Goal: Task Accomplishment & Management: Use online tool/utility

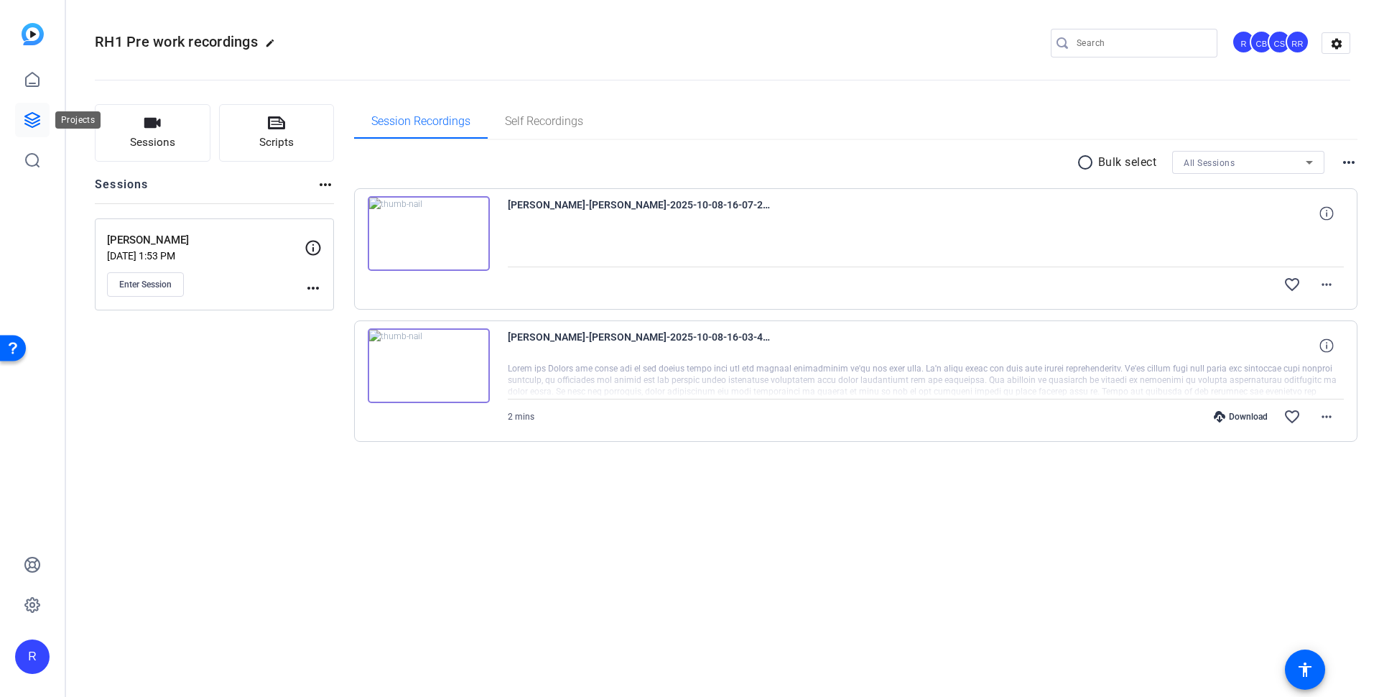
click at [34, 111] on icon at bounding box center [32, 119] width 17 height 17
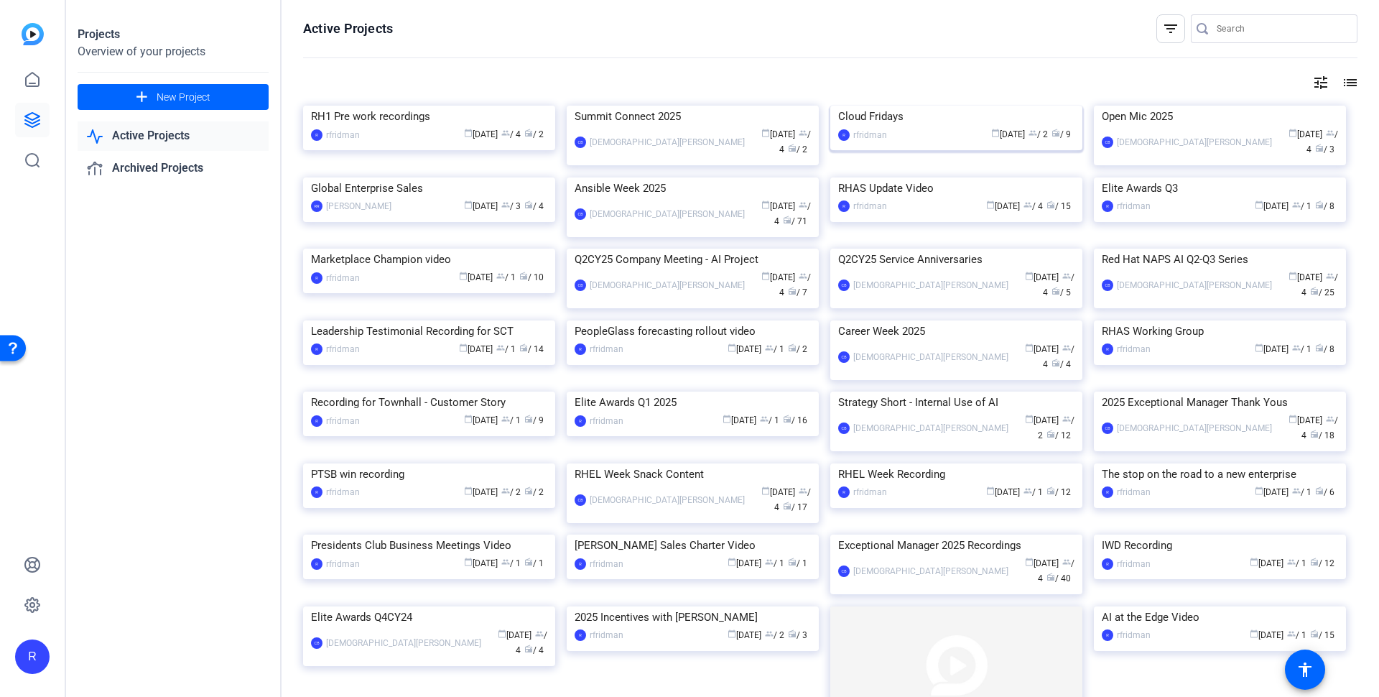
click at [883, 127] on div "Cloud Fridays" at bounding box center [956, 117] width 236 height 22
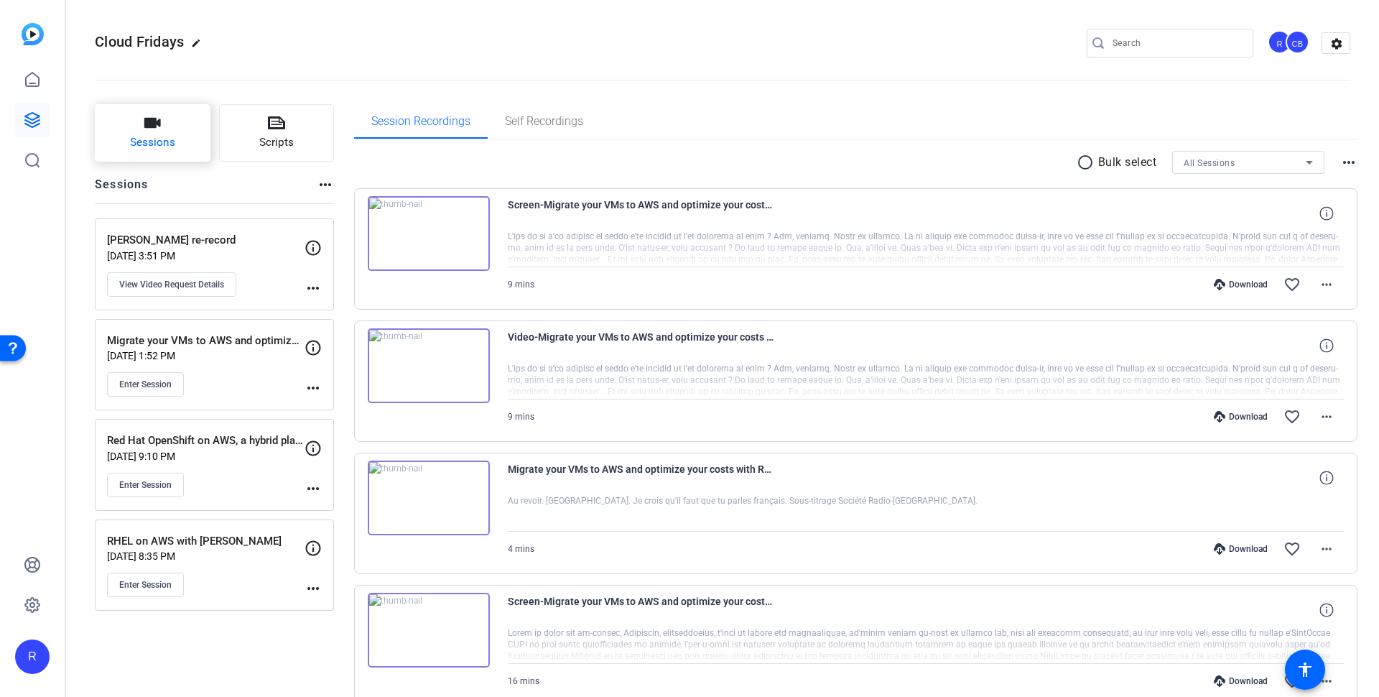
click at [147, 134] on button "Sessions" at bounding box center [153, 132] width 116 height 57
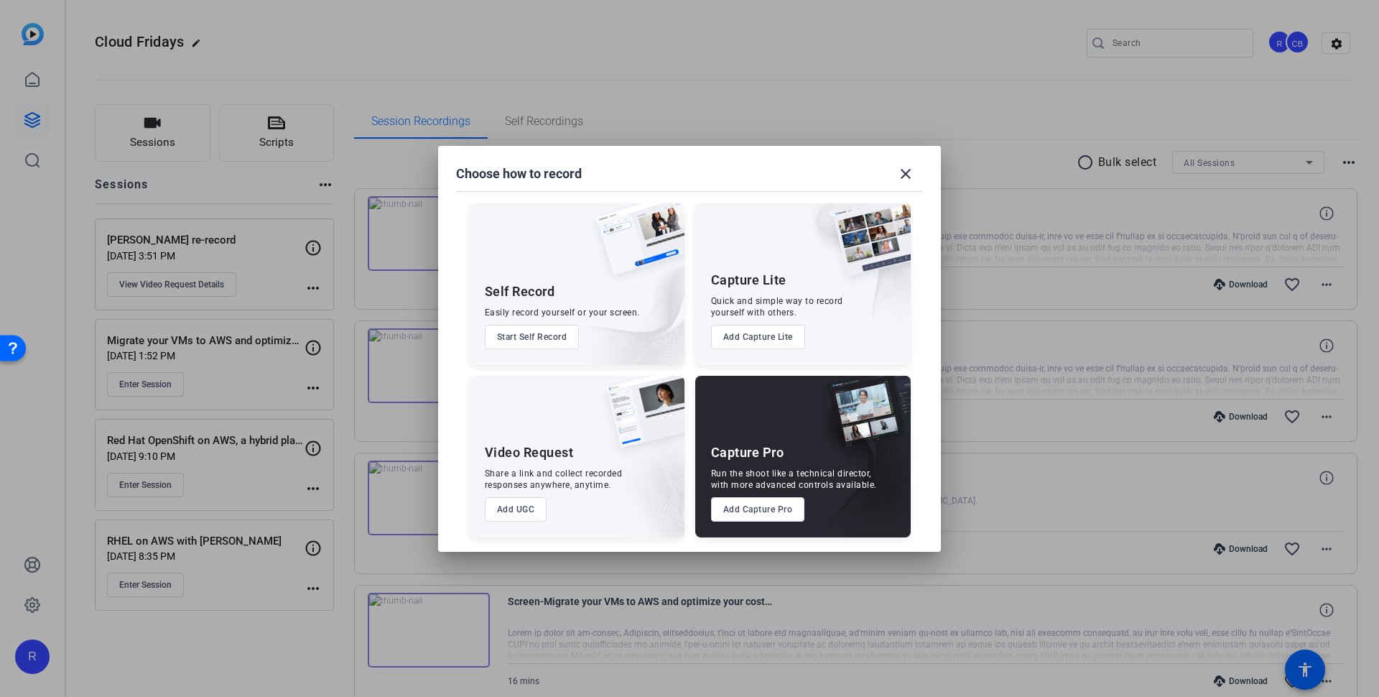
click at [737, 511] on button "Add Capture Pro" at bounding box center [758, 509] width 94 height 24
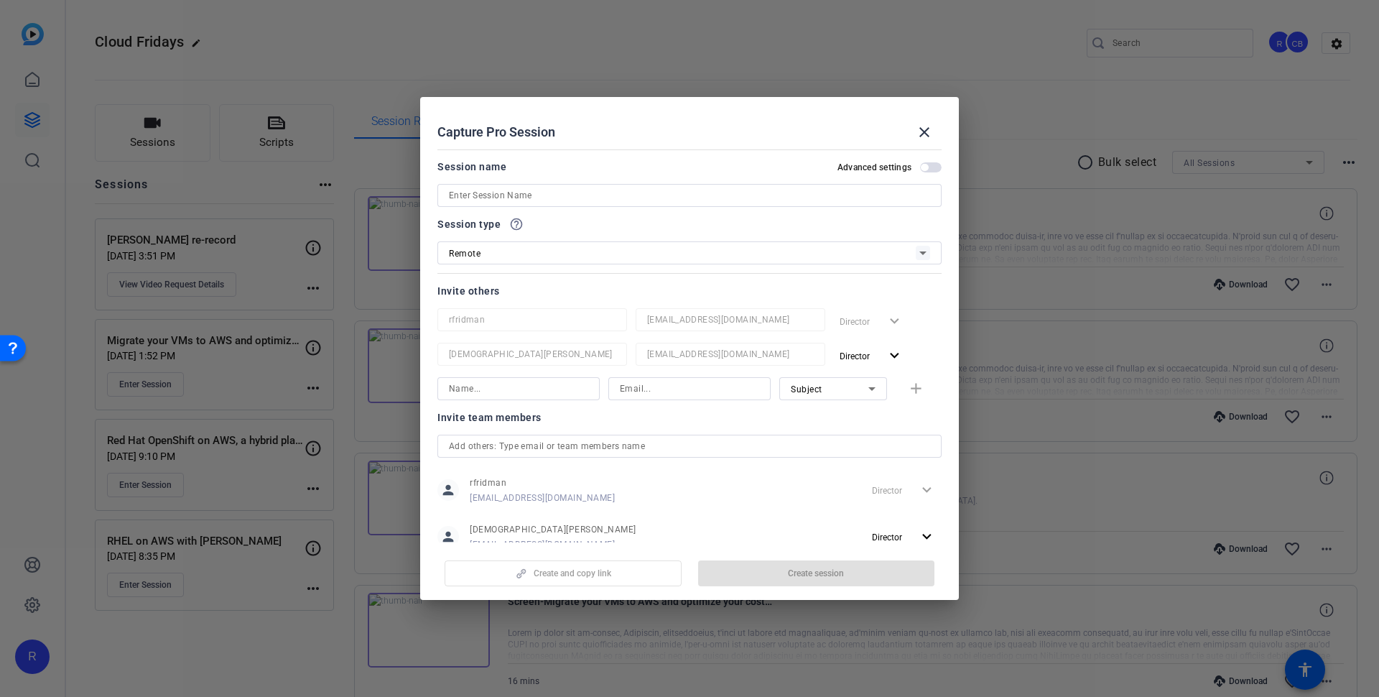
click at [672, 387] on input at bounding box center [689, 388] width 139 height 17
paste input "[EMAIL_ADDRESS][DOMAIN_NAME]"
type input "[EMAIL_ADDRESS][DOMAIN_NAME]"
click at [539, 389] on input at bounding box center [518, 388] width 139 height 17
paste input "[PERSON_NAME]"
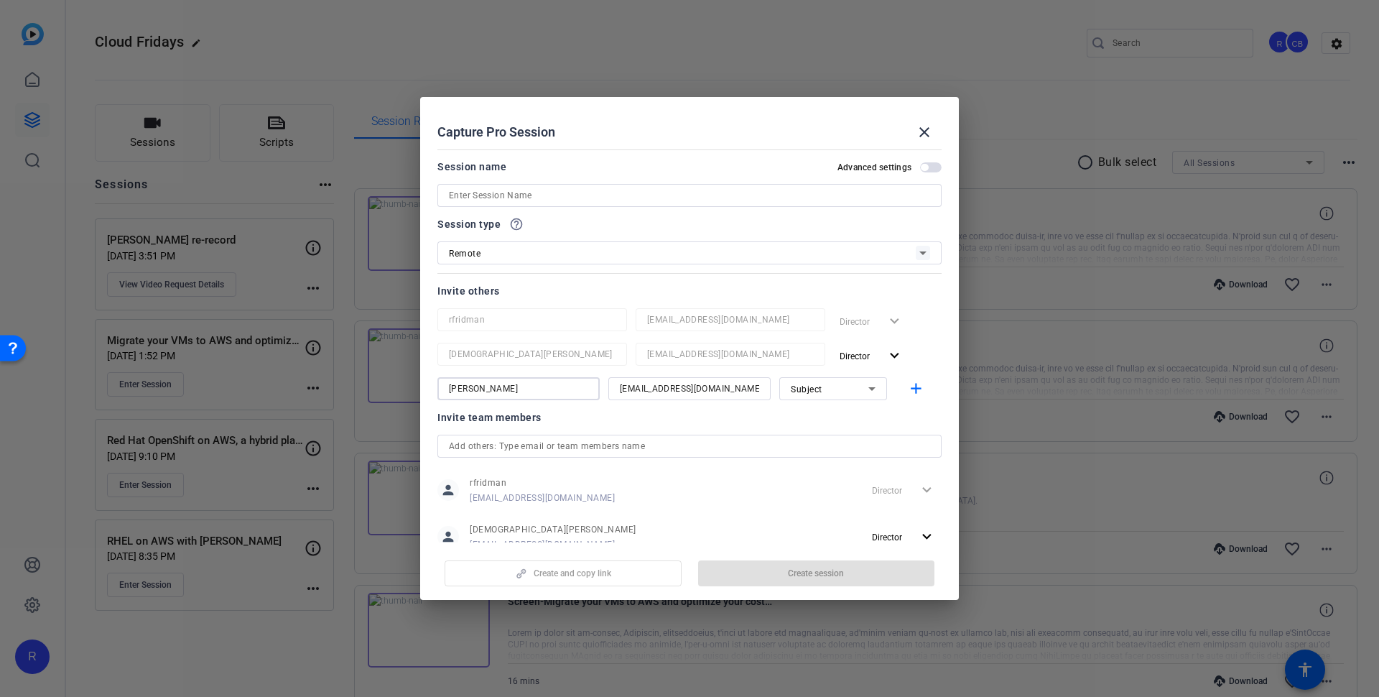
type input "[PERSON_NAME]"
click at [869, 382] on icon at bounding box center [871, 388] width 17 height 17
click at [821, 436] on span "Watcher" at bounding box center [808, 440] width 34 height 17
click at [919, 392] on mat-icon "add" at bounding box center [916, 389] width 18 height 18
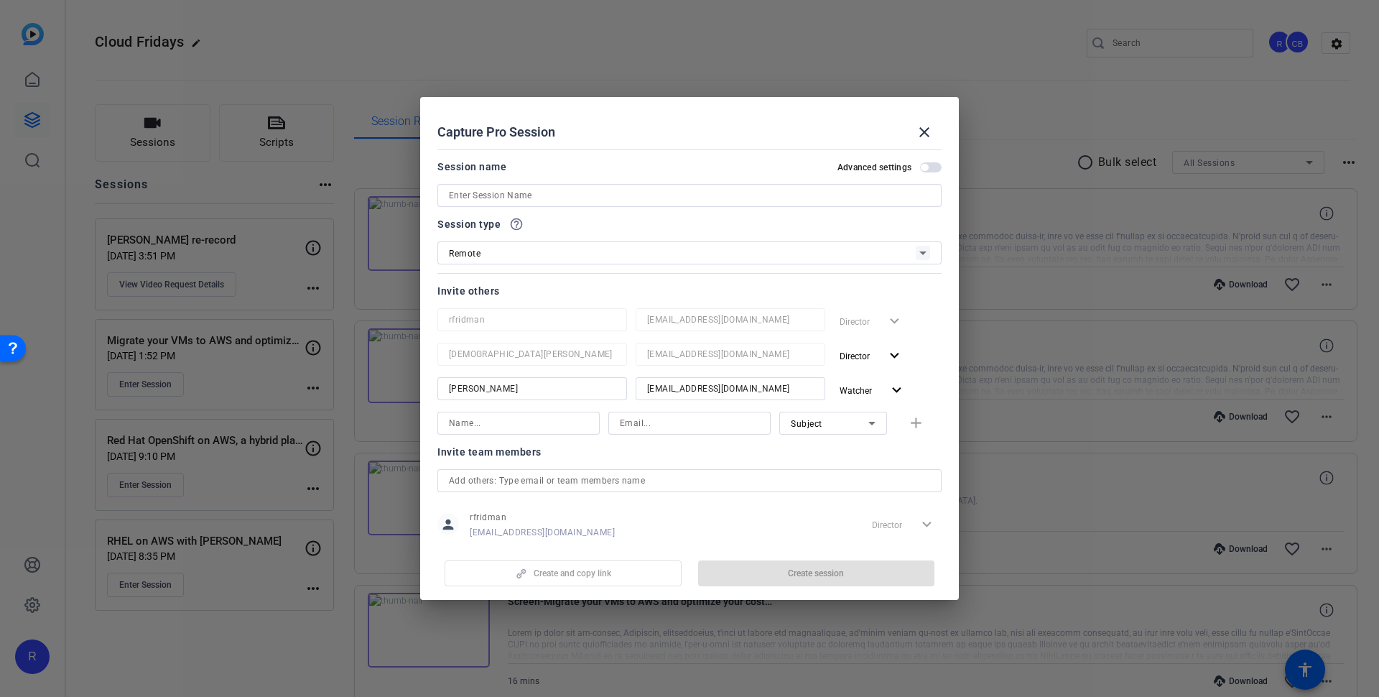
click at [526, 417] on input at bounding box center [518, 422] width 139 height 17
paste input "[PERSON_NAME]"
type input "[PERSON_NAME]"
click at [705, 425] on input at bounding box center [689, 422] width 139 height 17
paste input "[EMAIL_ADDRESS][DOMAIN_NAME]"
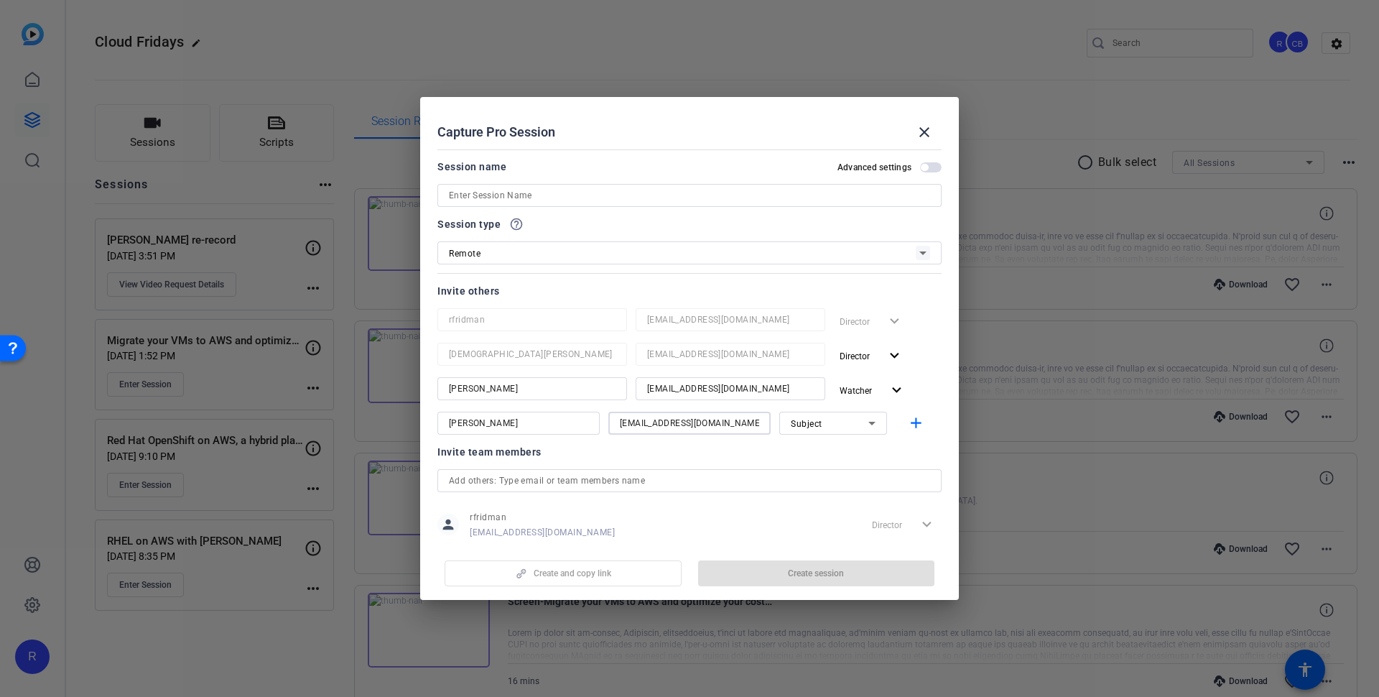
type input "[EMAIL_ADDRESS][DOMAIN_NAME]"
click at [866, 415] on icon at bounding box center [871, 422] width 17 height 17
click at [838, 473] on mat-option "Watcher" at bounding box center [833, 474] width 108 height 23
click at [916, 417] on mat-icon "add" at bounding box center [916, 423] width 18 height 18
click at [523, 458] on input at bounding box center [518, 457] width 139 height 17
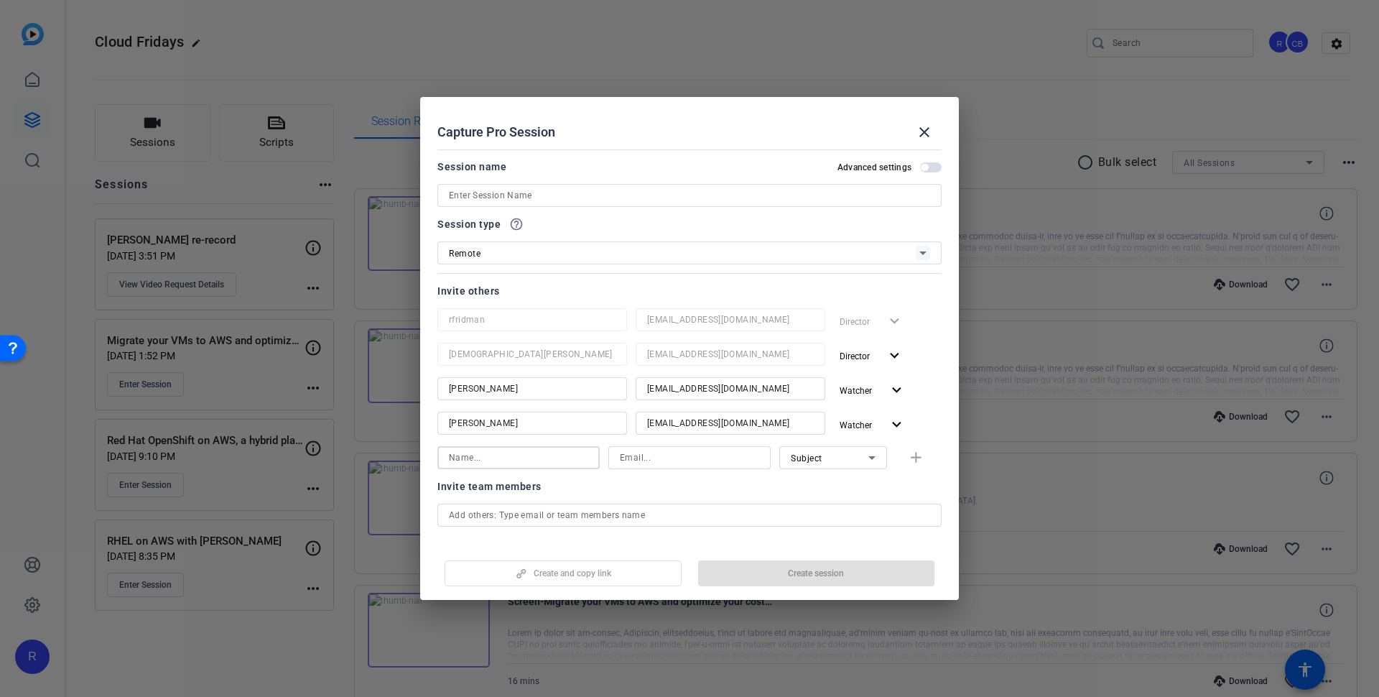
paste input "[PERSON_NAME] Delesveaux"
type input "[PERSON_NAME] Delesveaux"
click at [657, 459] on input at bounding box center [689, 457] width 139 height 17
paste input "[EMAIL_ADDRESS][DOMAIN_NAME]"
type input "[EMAIL_ADDRESS][DOMAIN_NAME]"
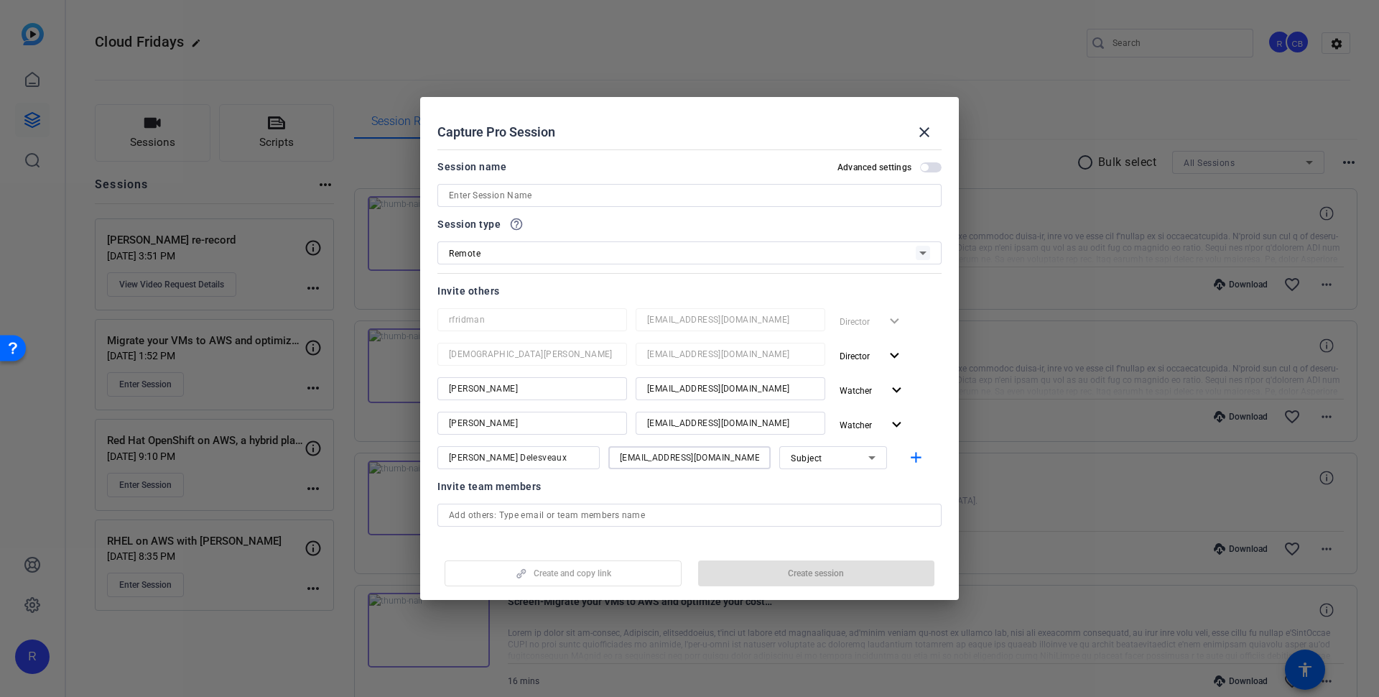
click at [531, 195] on input at bounding box center [689, 195] width 481 height 17
paste input "Cloud Fridays recording: How to purchase Red Hat subscriptions through AWS?"
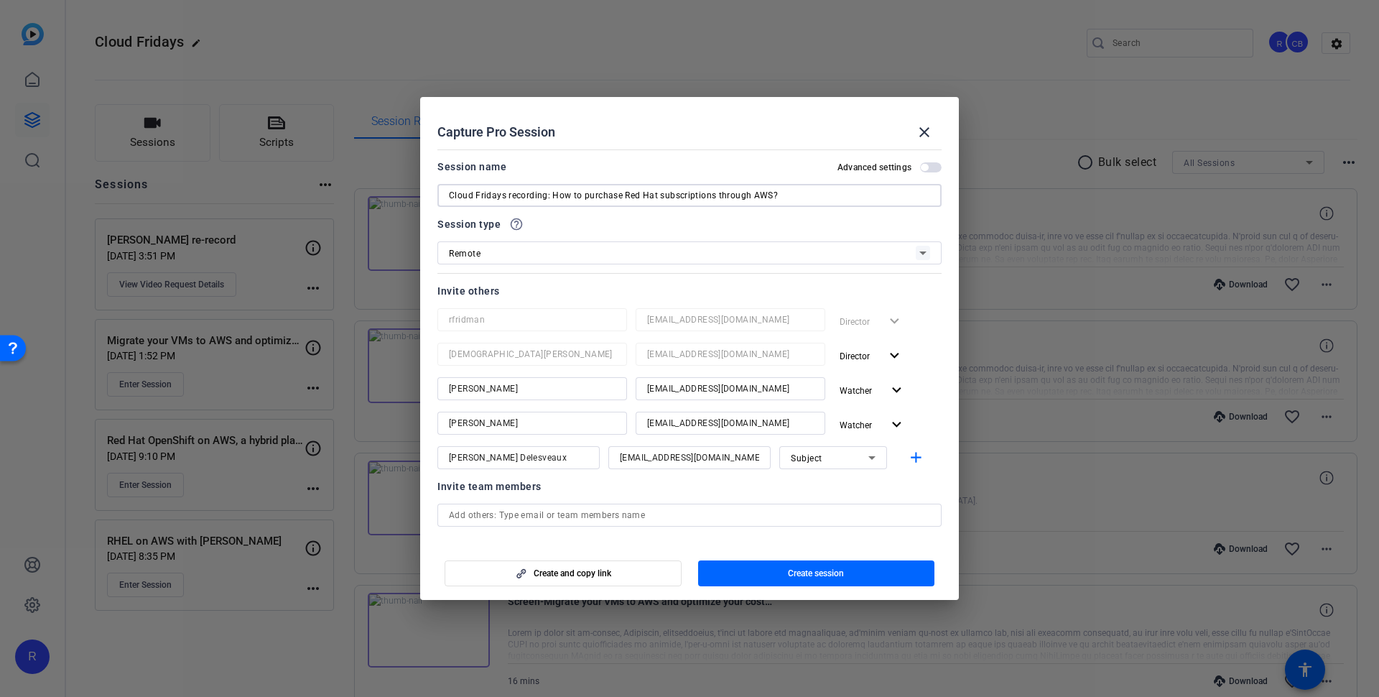
drag, startPoint x: 549, startPoint y: 195, endPoint x: 432, endPoint y: 168, distance: 119.5
click at [432, 168] on mat-dialog-content "Session name Advanced settings Cloud Fridays recording: How to purchase Red Hat…" at bounding box center [689, 343] width 539 height 399
type input "How to purchase Red Hat subscriptions through AWS?"
click at [755, 572] on span "button" at bounding box center [816, 573] width 237 height 34
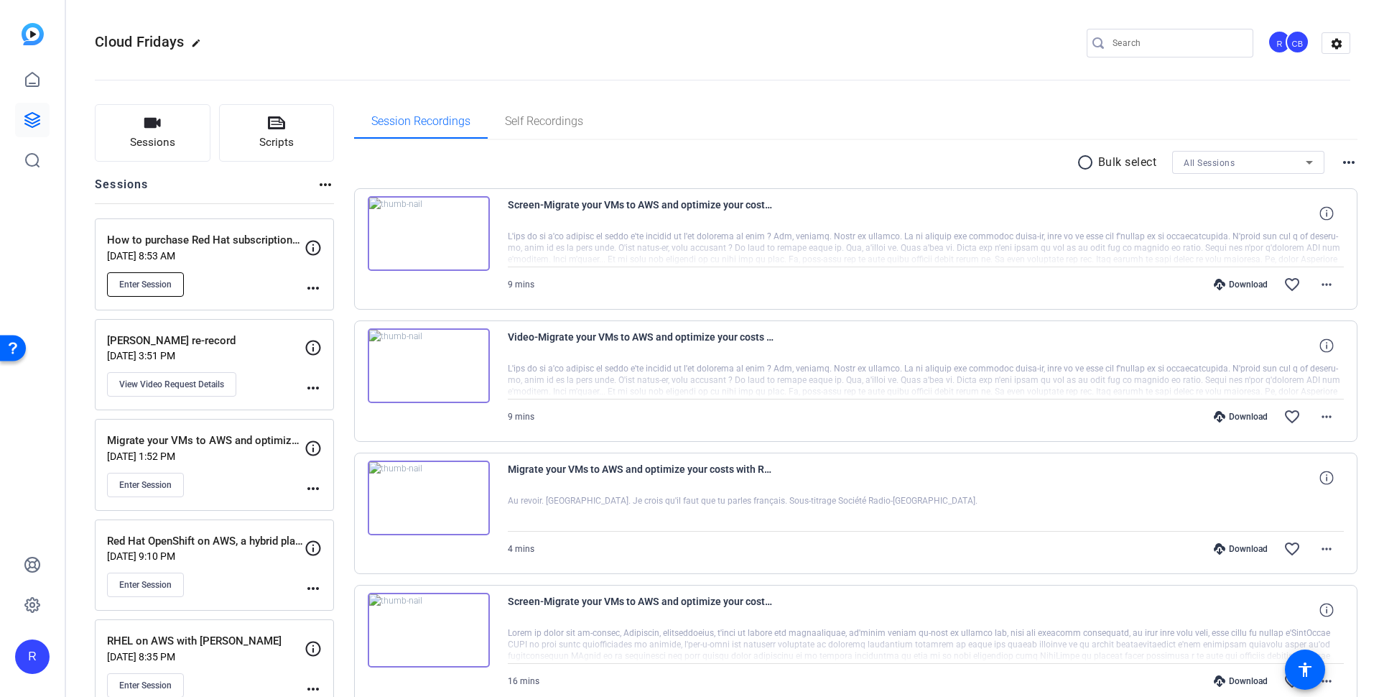
click at [139, 292] on button "Enter Session" at bounding box center [145, 284] width 77 height 24
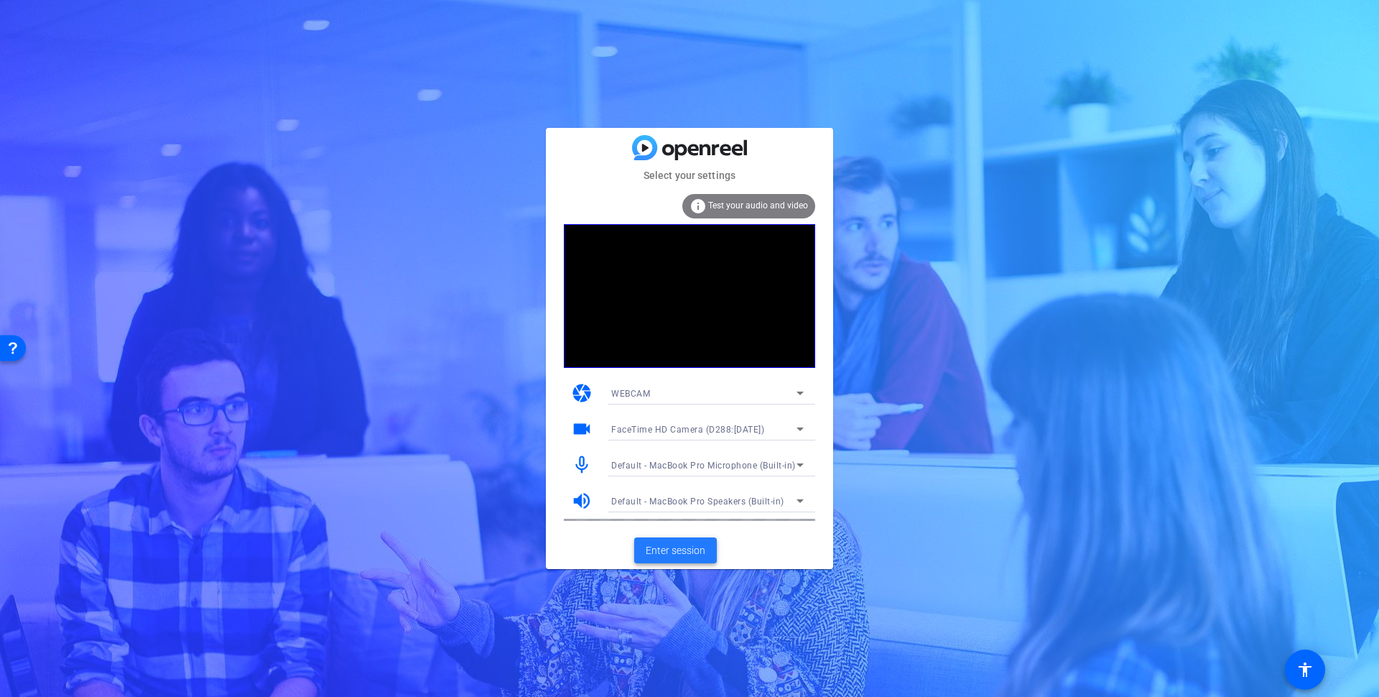
click at [706, 550] on span at bounding box center [675, 550] width 83 height 34
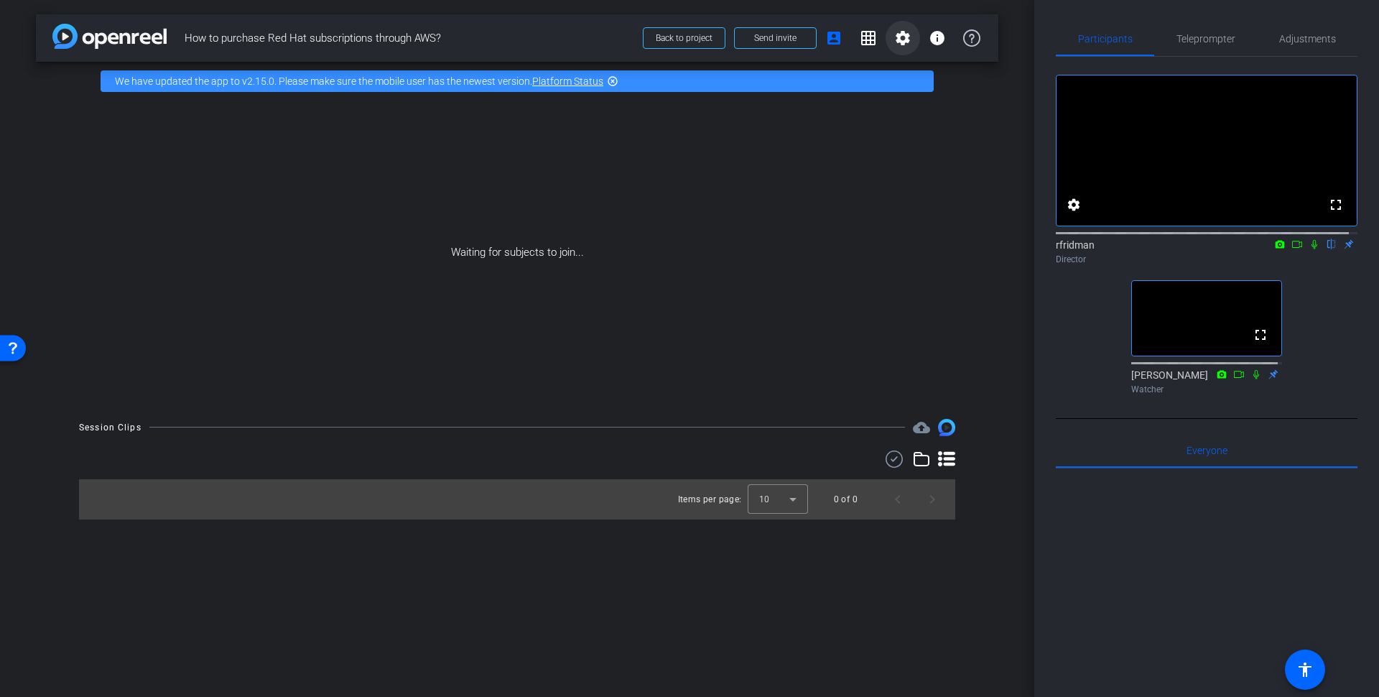
click at [903, 44] on mat-icon "settings" at bounding box center [902, 37] width 17 height 17
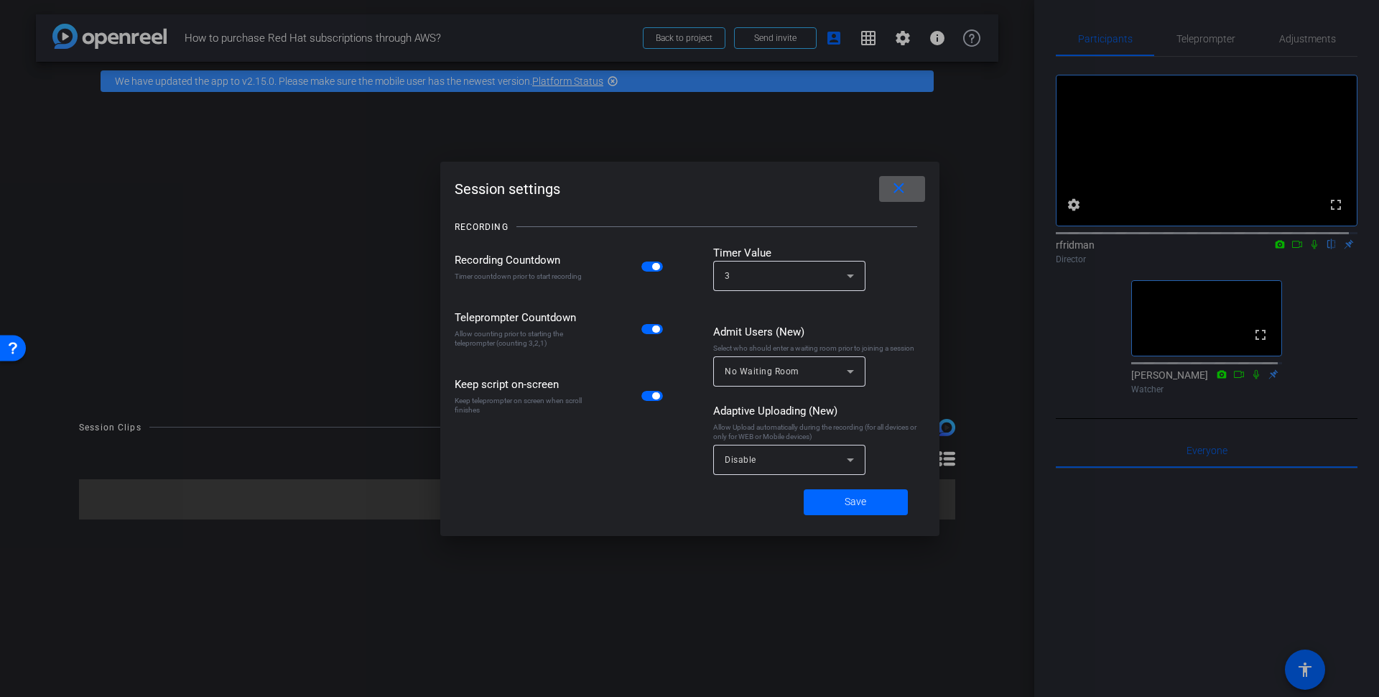
click at [886, 185] on span at bounding box center [902, 189] width 46 height 34
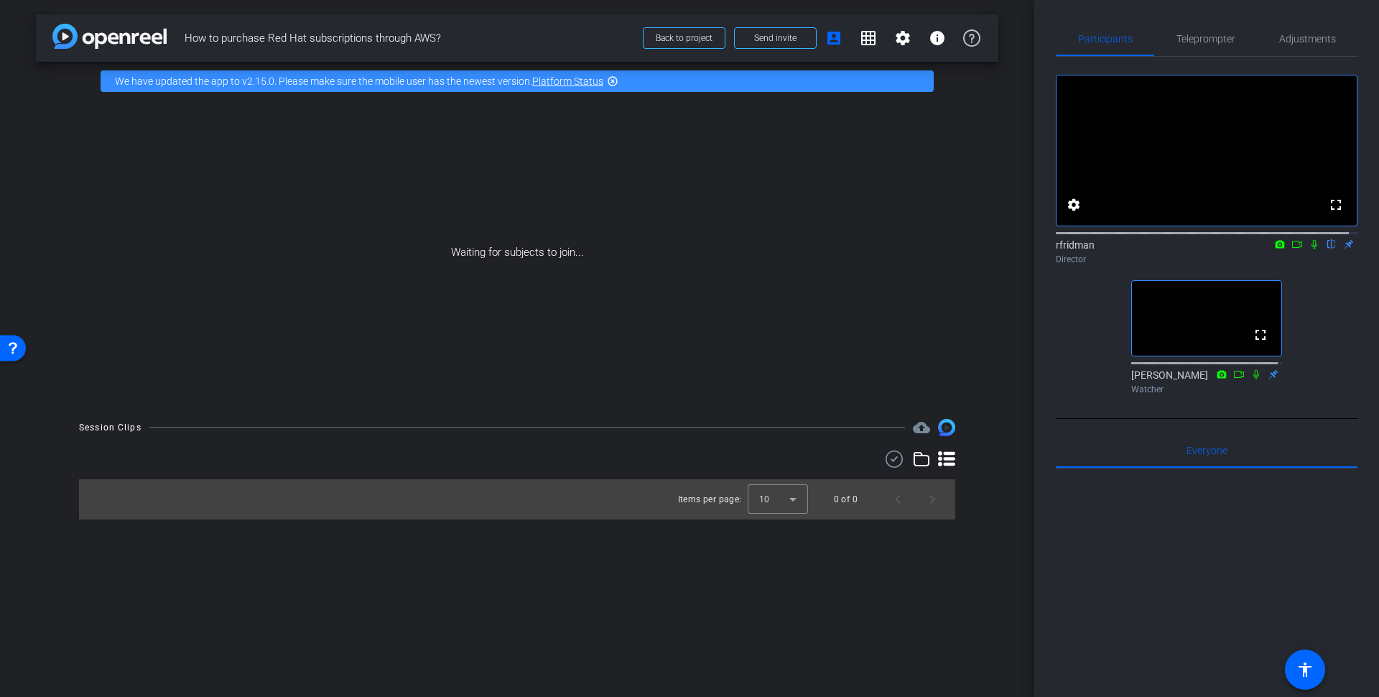
drag, startPoint x: 221, startPoint y: 38, endPoint x: 517, endPoint y: 41, distance: 295.9
click at [517, 41] on span "How to purchase Red Hat subscriptions through AWS?" at bounding box center [410, 38] width 450 height 29
click at [767, 45] on span at bounding box center [775, 38] width 81 height 34
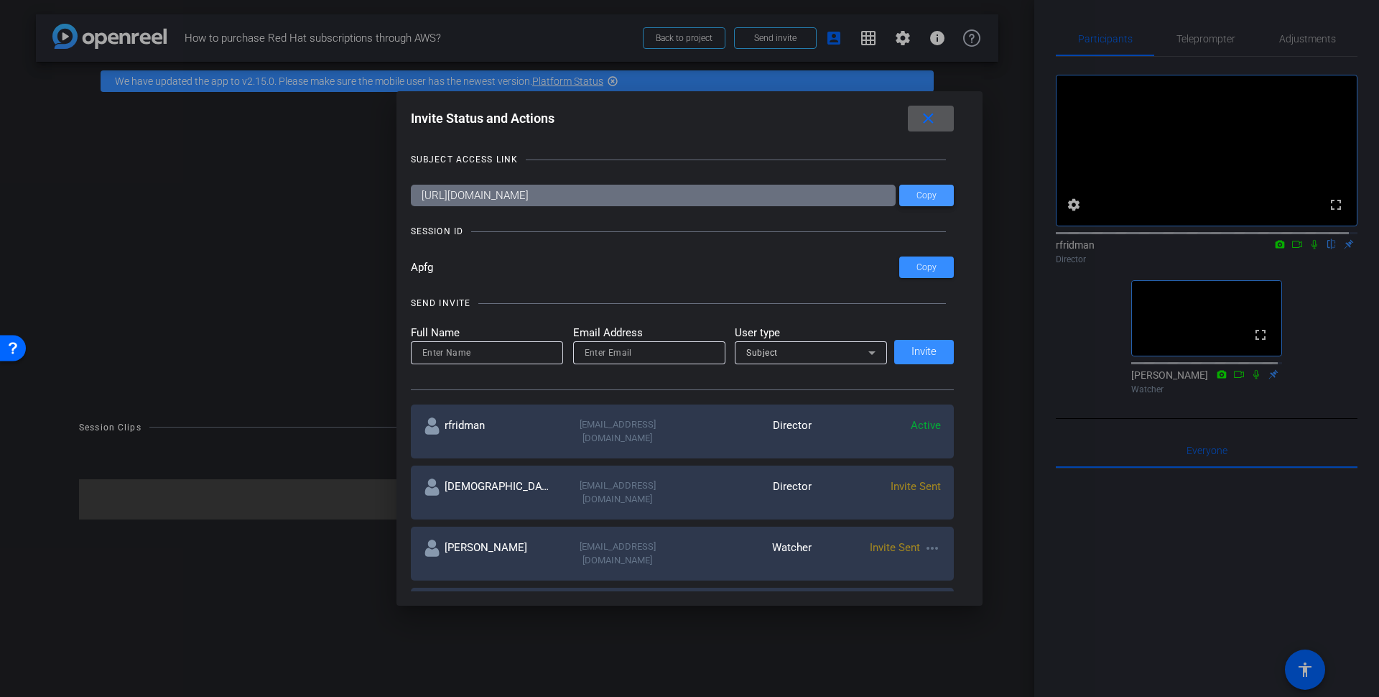
click at [922, 195] on span "Copy" at bounding box center [926, 195] width 20 height 11
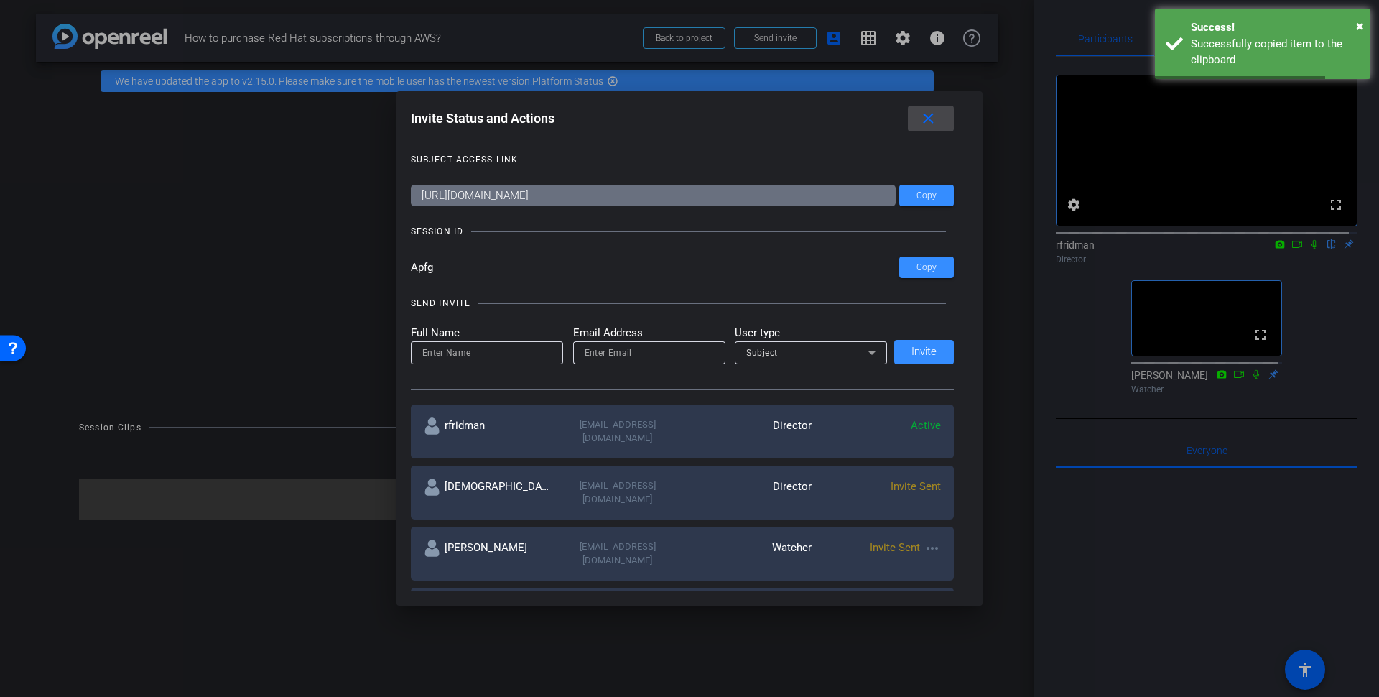
click at [929, 123] on mat-icon "close" at bounding box center [928, 119] width 18 height 18
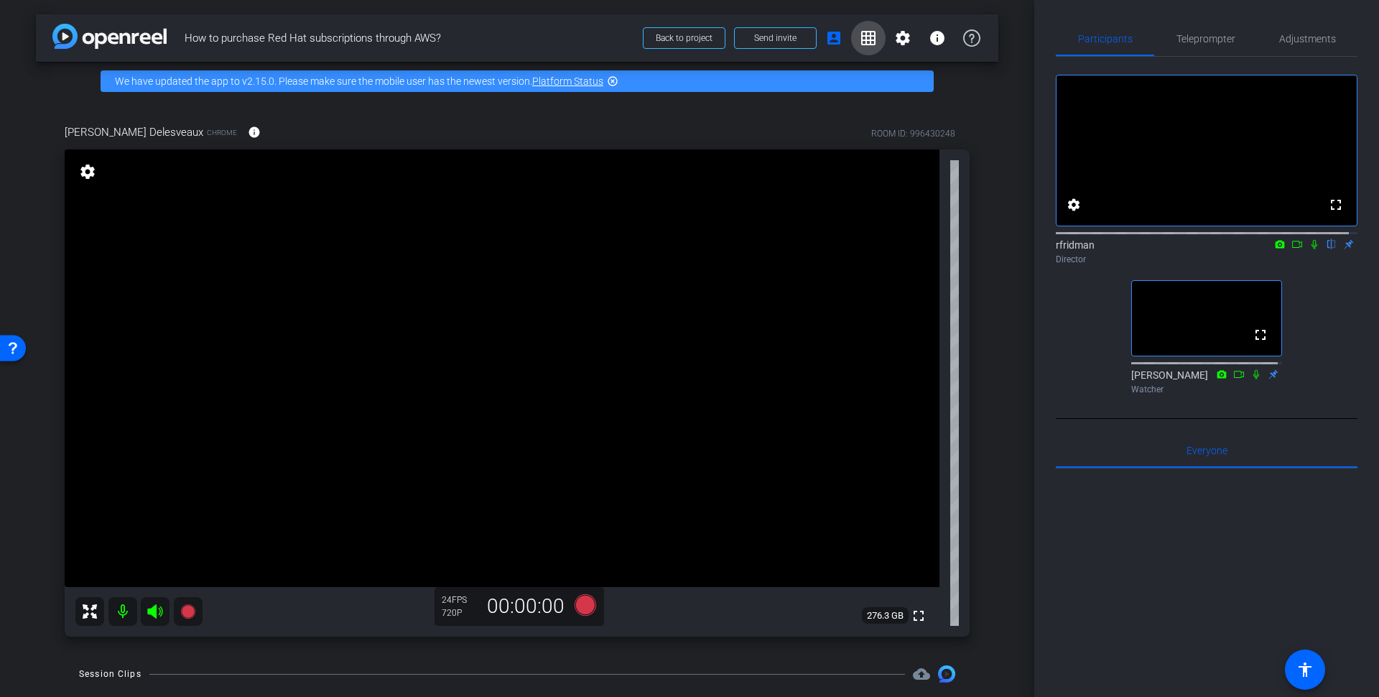
click at [860, 29] on mat-icon "grid_on" at bounding box center [868, 37] width 17 height 17
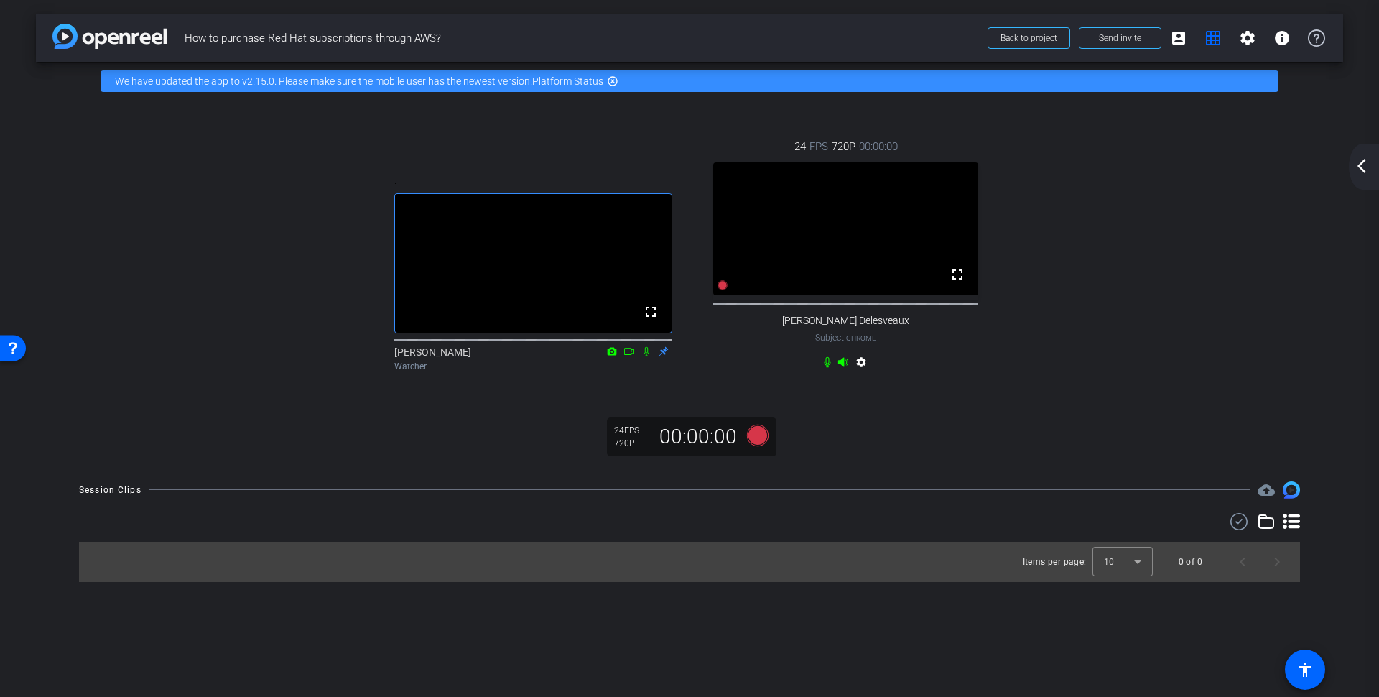
click at [864, 373] on mat-icon "settings" at bounding box center [861, 364] width 17 height 17
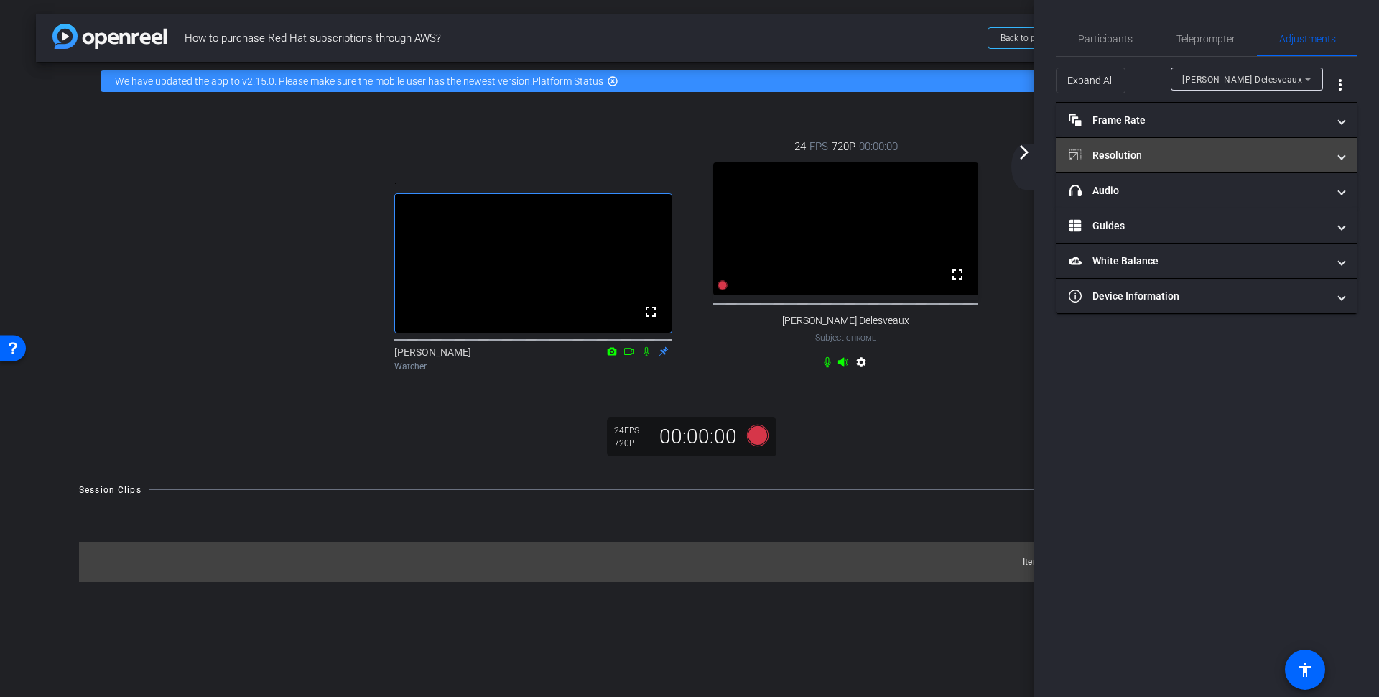
click at [1146, 151] on mat-panel-title "Resolution" at bounding box center [1198, 155] width 259 height 15
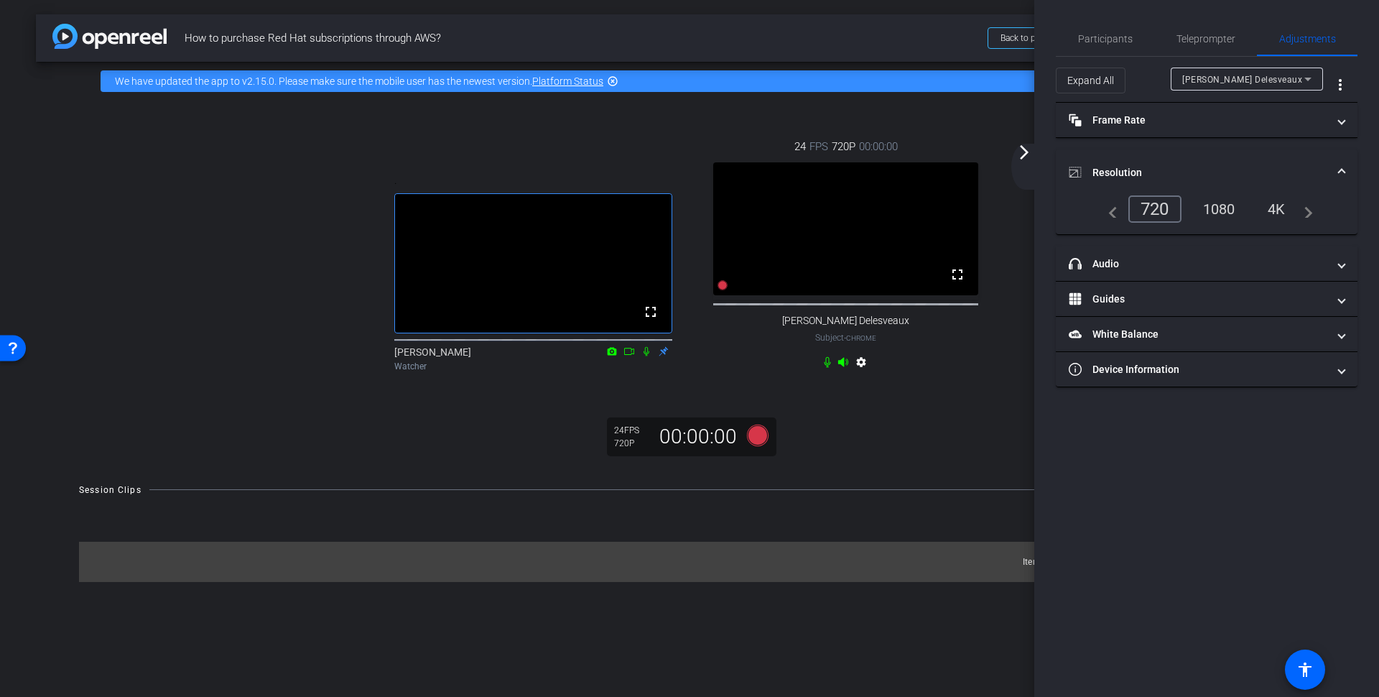
click at [1222, 206] on div "1080" at bounding box center [1219, 209] width 54 height 24
click at [1023, 158] on mat-icon "arrow_forward_ios" at bounding box center [1024, 152] width 17 height 17
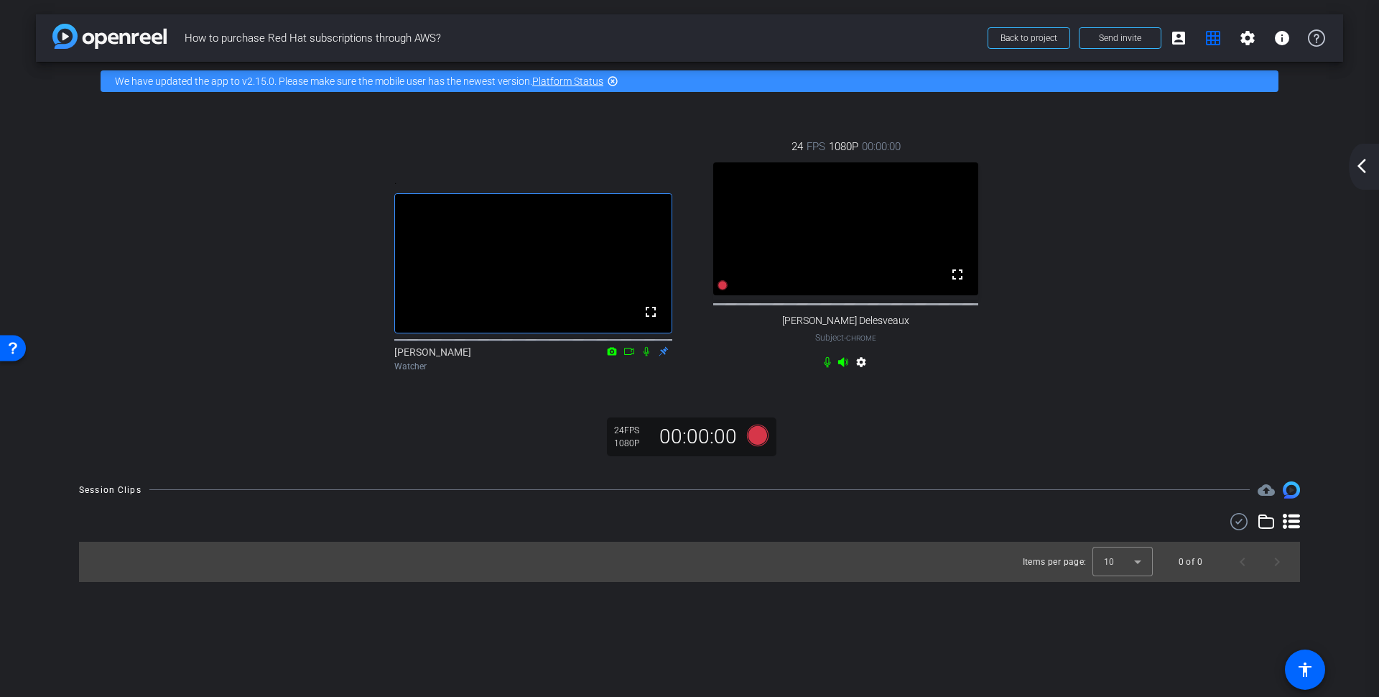
click at [863, 373] on mat-icon "settings" at bounding box center [861, 364] width 17 height 17
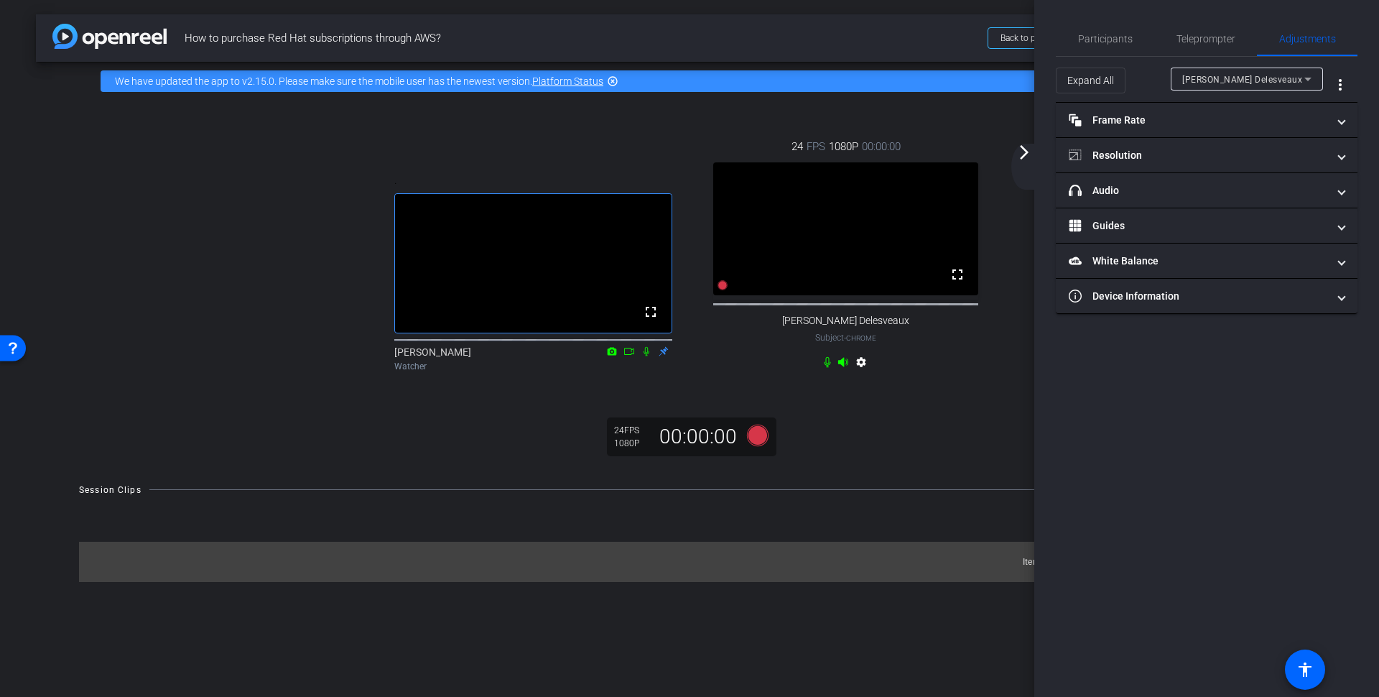
click at [885, 419] on div ". fullscreen Caroline Poisson Watcher 24 FPS 1080P 00:00:00 fullscreen Ines Del…" at bounding box center [689, 284] width 1307 height 366
click at [1023, 151] on mat-icon "arrow_forward_ios" at bounding box center [1024, 152] width 17 height 17
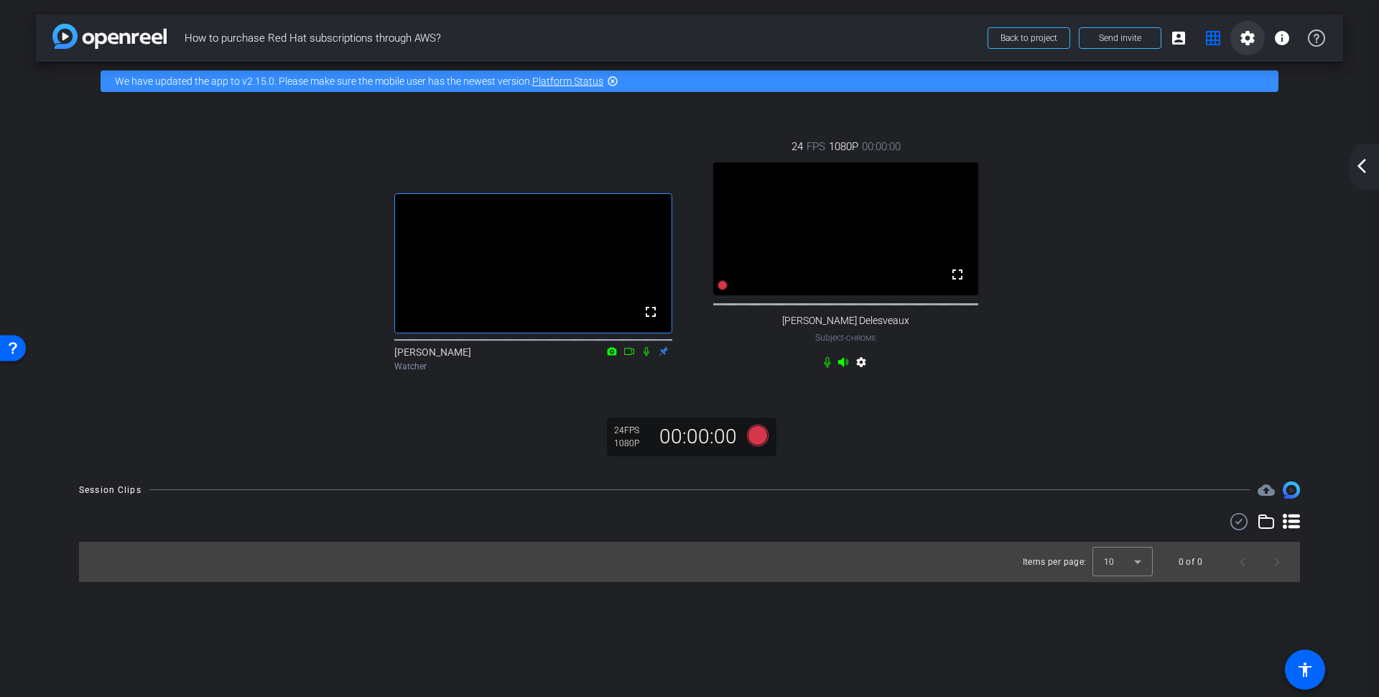
click at [1250, 39] on mat-icon "settings" at bounding box center [1247, 37] width 17 height 17
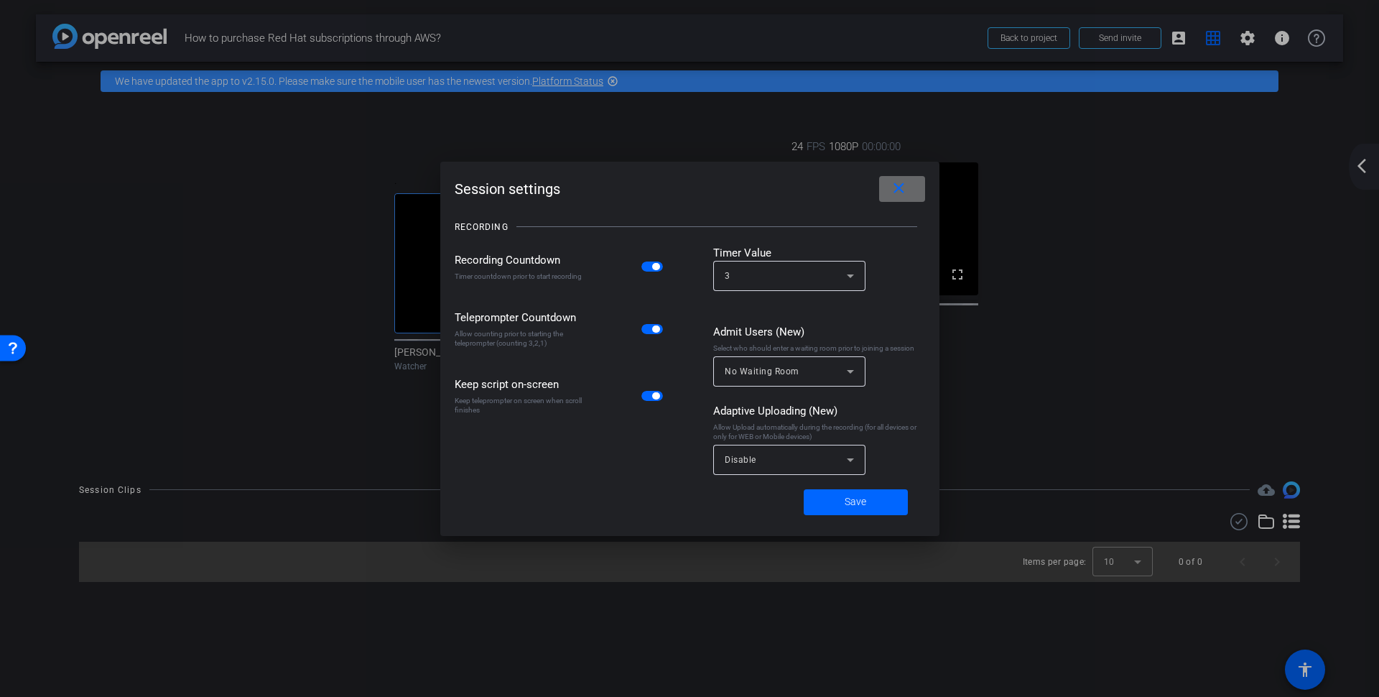
click at [895, 188] on mat-icon "close" at bounding box center [899, 189] width 18 height 18
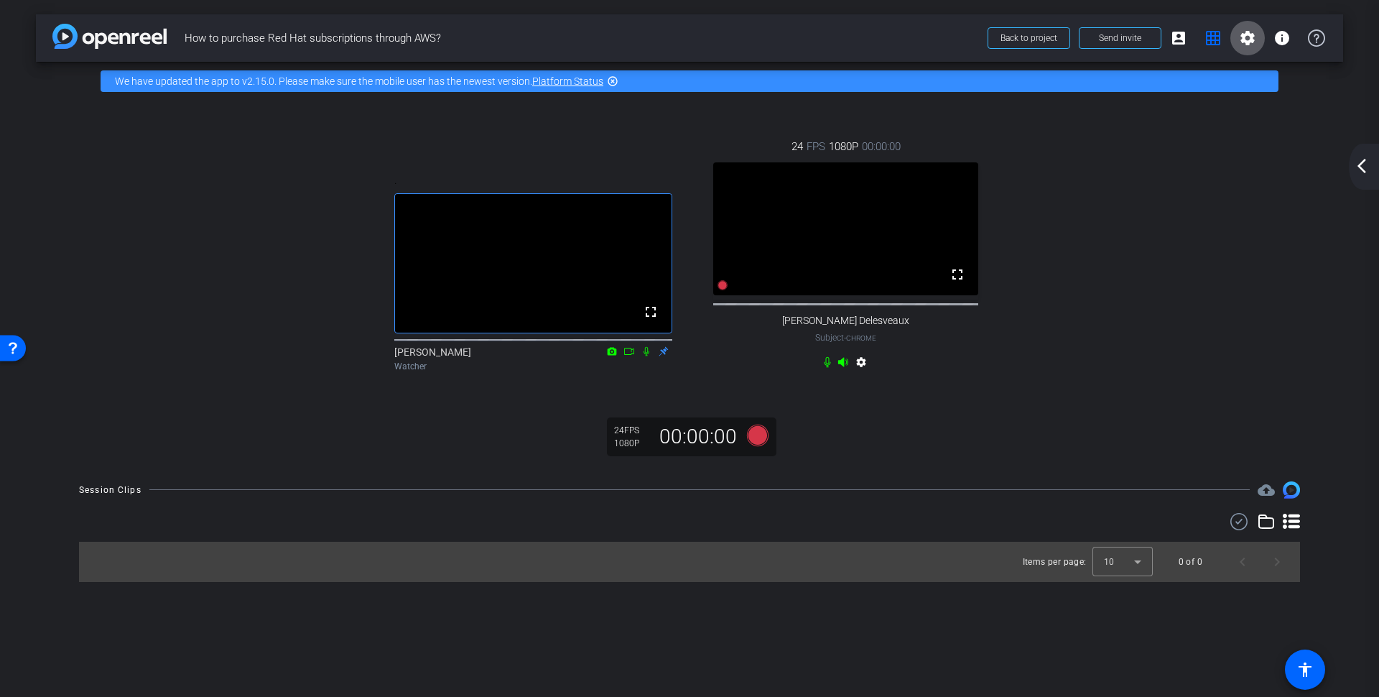
click at [859, 373] on mat-icon "settings" at bounding box center [861, 364] width 17 height 17
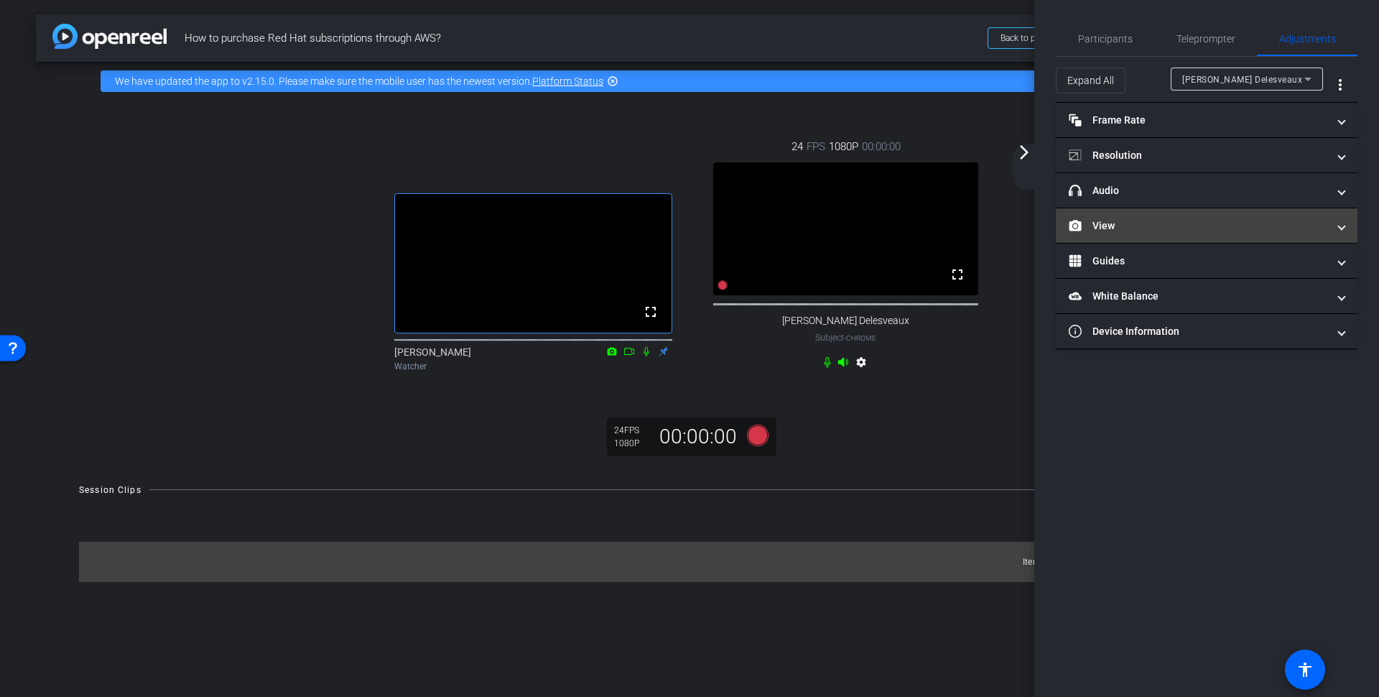
click at [1198, 218] on mat-panel-title "View" at bounding box center [1198, 225] width 259 height 15
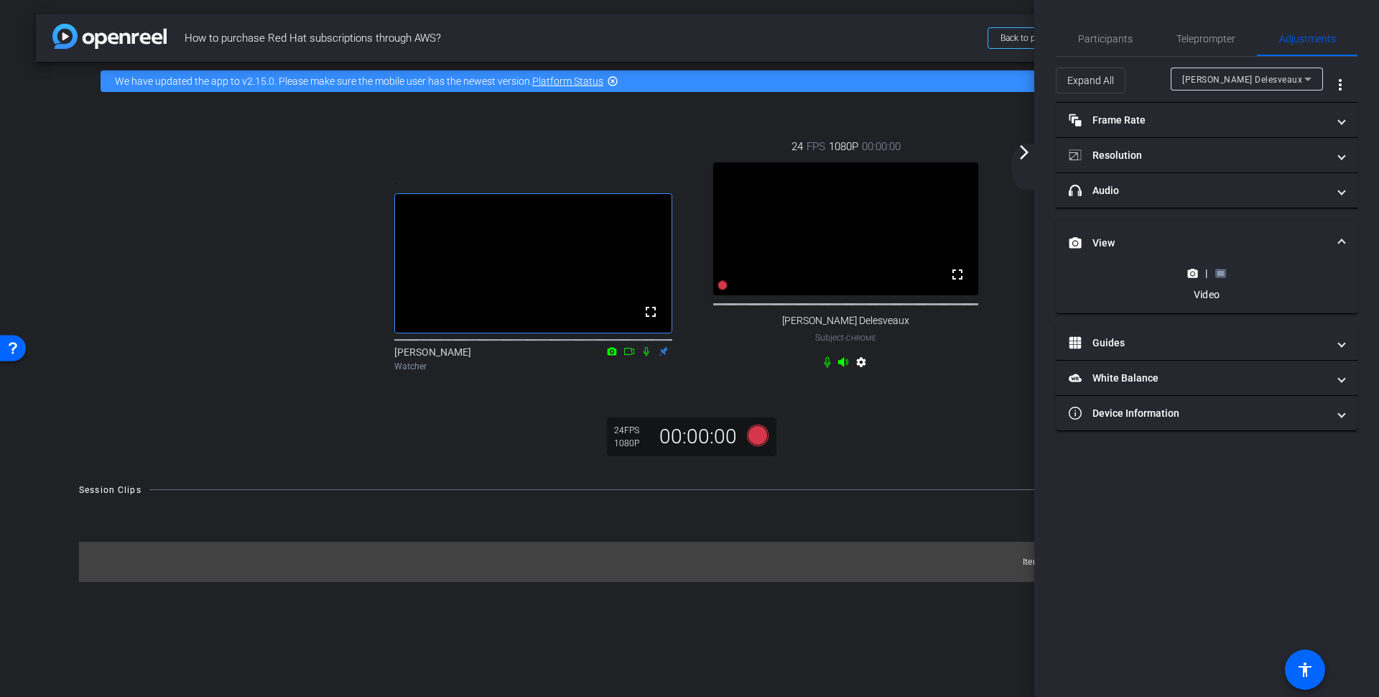
click at [1218, 273] on rect at bounding box center [1221, 273] width 8 height 6
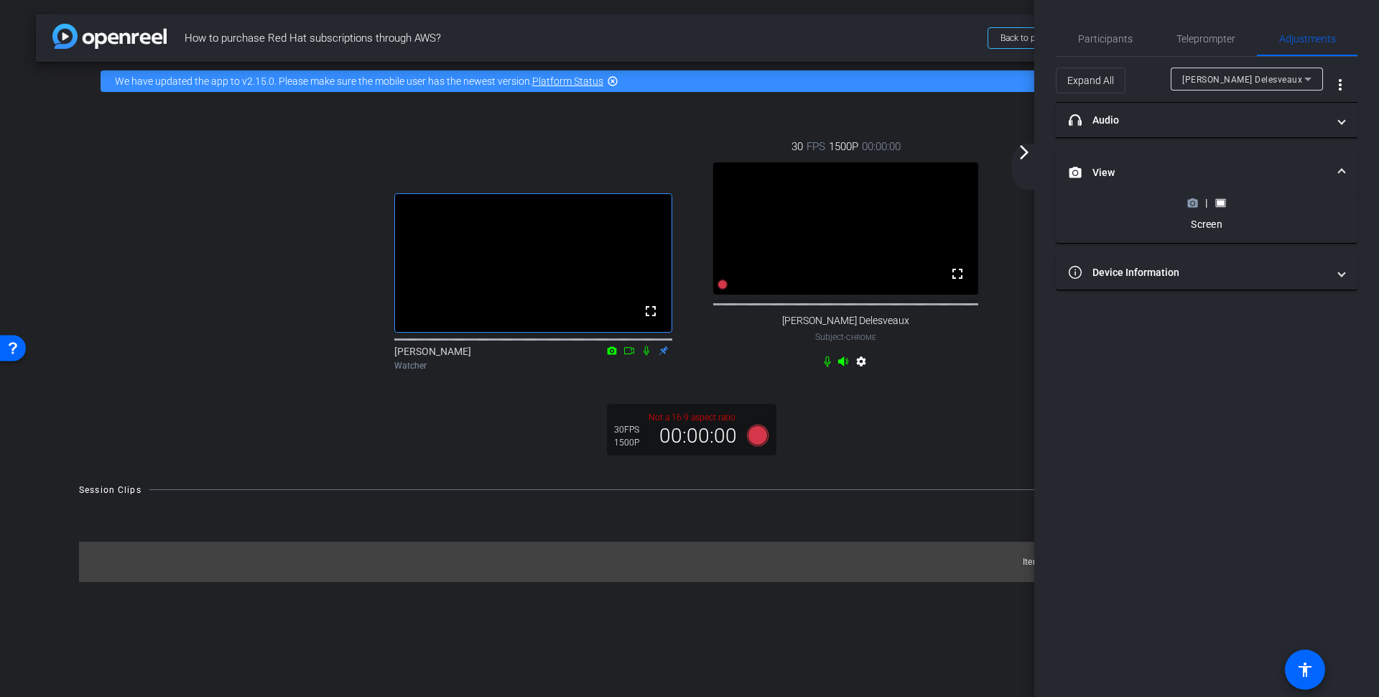
click at [1025, 145] on mat-icon "arrow_forward_ios" at bounding box center [1024, 152] width 17 height 17
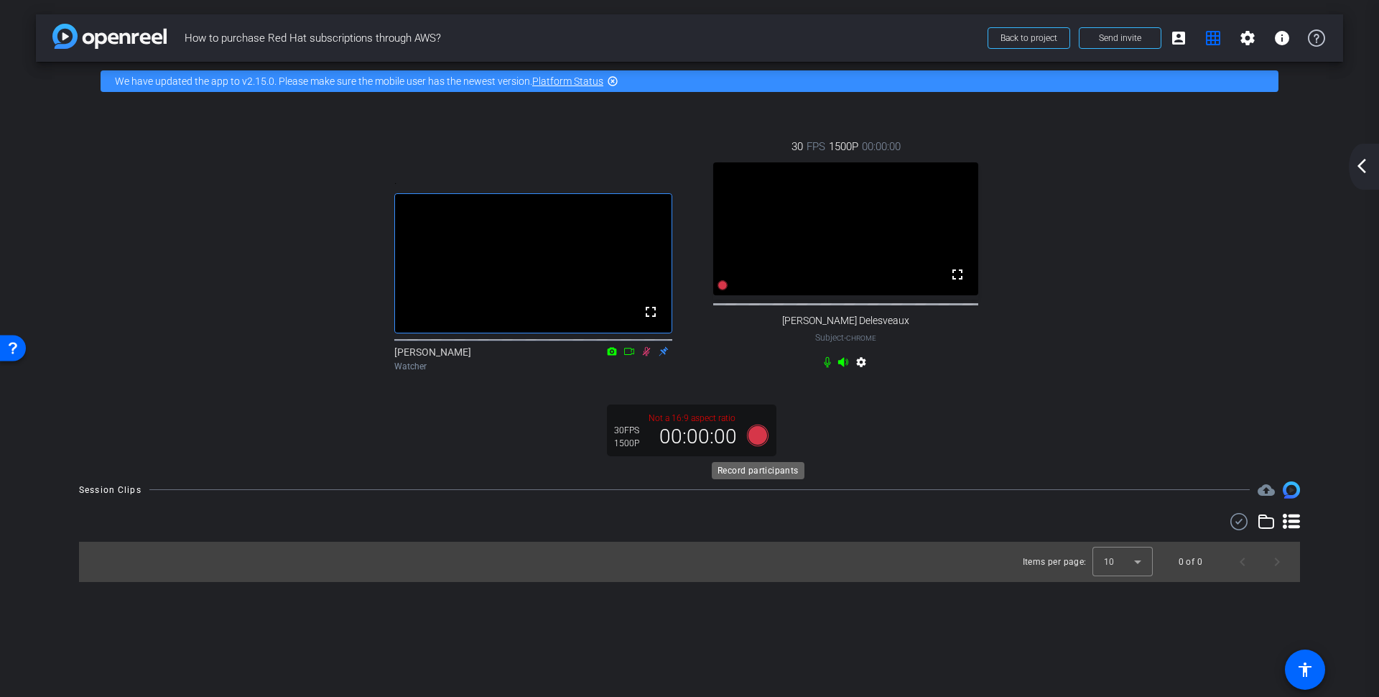
click at [761, 438] on icon at bounding box center [758, 435] width 22 height 22
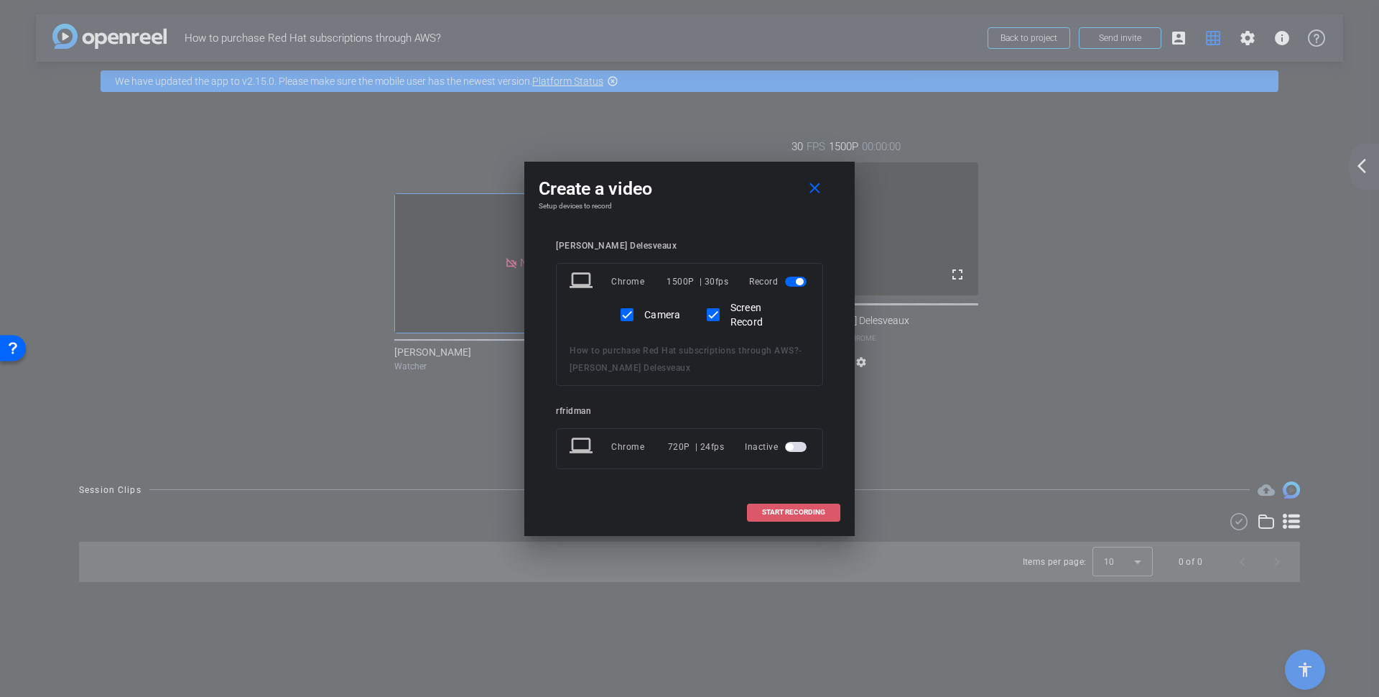
click at [794, 506] on span at bounding box center [794, 512] width 92 height 34
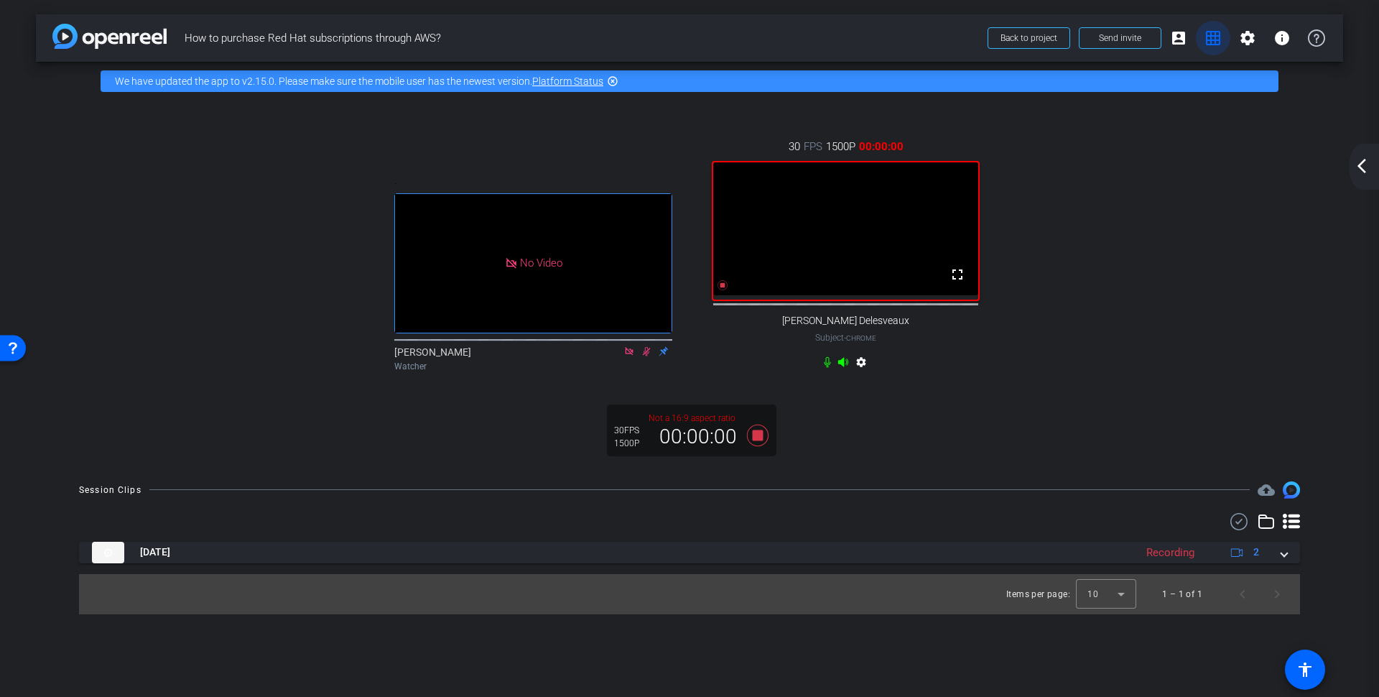
click at [1204, 35] on mat-icon "grid_on" at bounding box center [1212, 37] width 17 height 17
click at [1359, 154] on div "arrow_back_ios_new arrow_forward_ios" at bounding box center [1364, 167] width 30 height 46
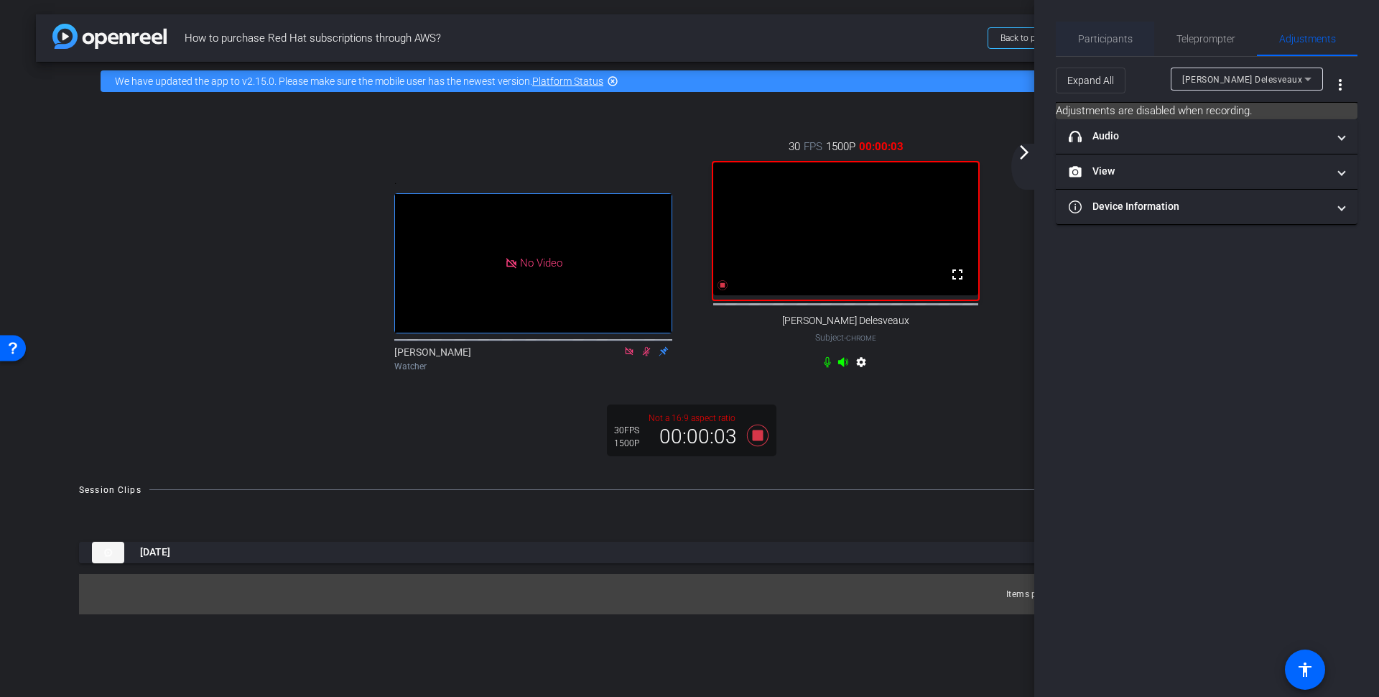
click at [1095, 38] on span "Participants" at bounding box center [1105, 39] width 55 height 10
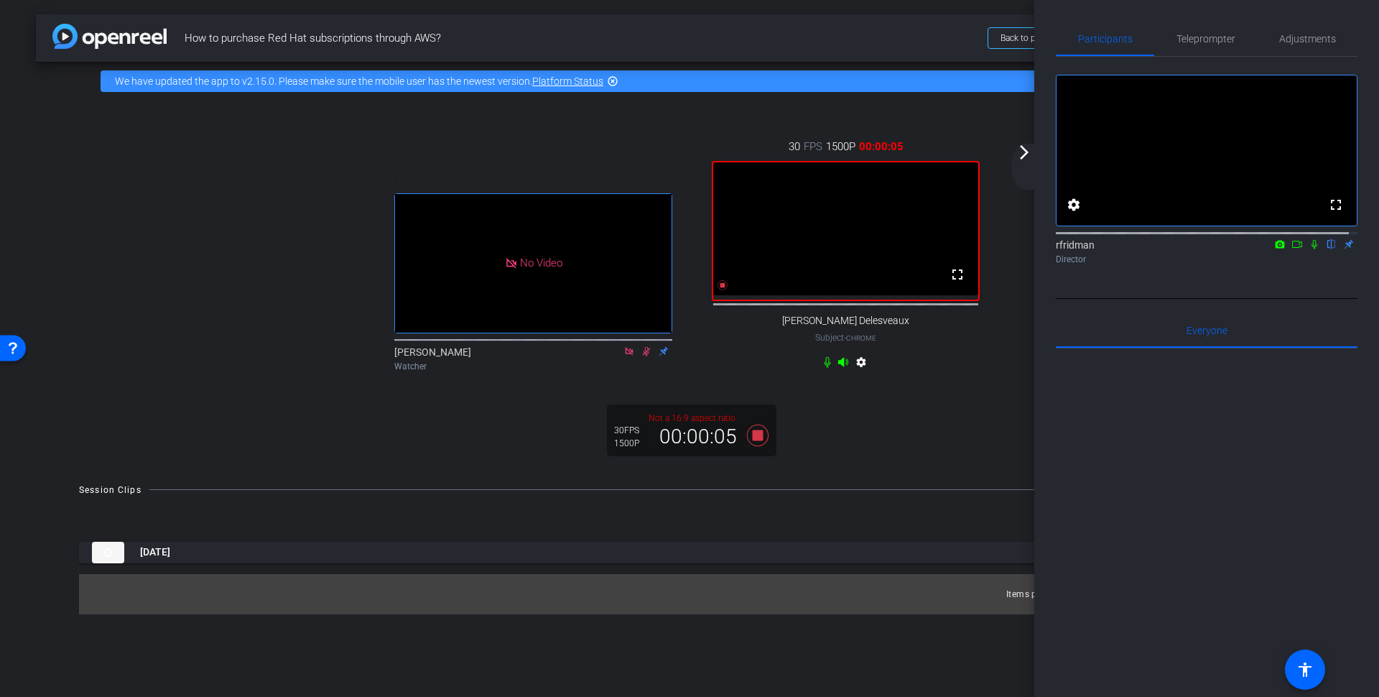
click at [1309, 249] on icon at bounding box center [1314, 244] width 11 height 10
click at [1291, 249] on icon at bounding box center [1296, 244] width 11 height 10
click at [1326, 249] on icon at bounding box center [1331, 244] width 11 height 10
click at [750, 442] on icon at bounding box center [757, 435] width 34 height 26
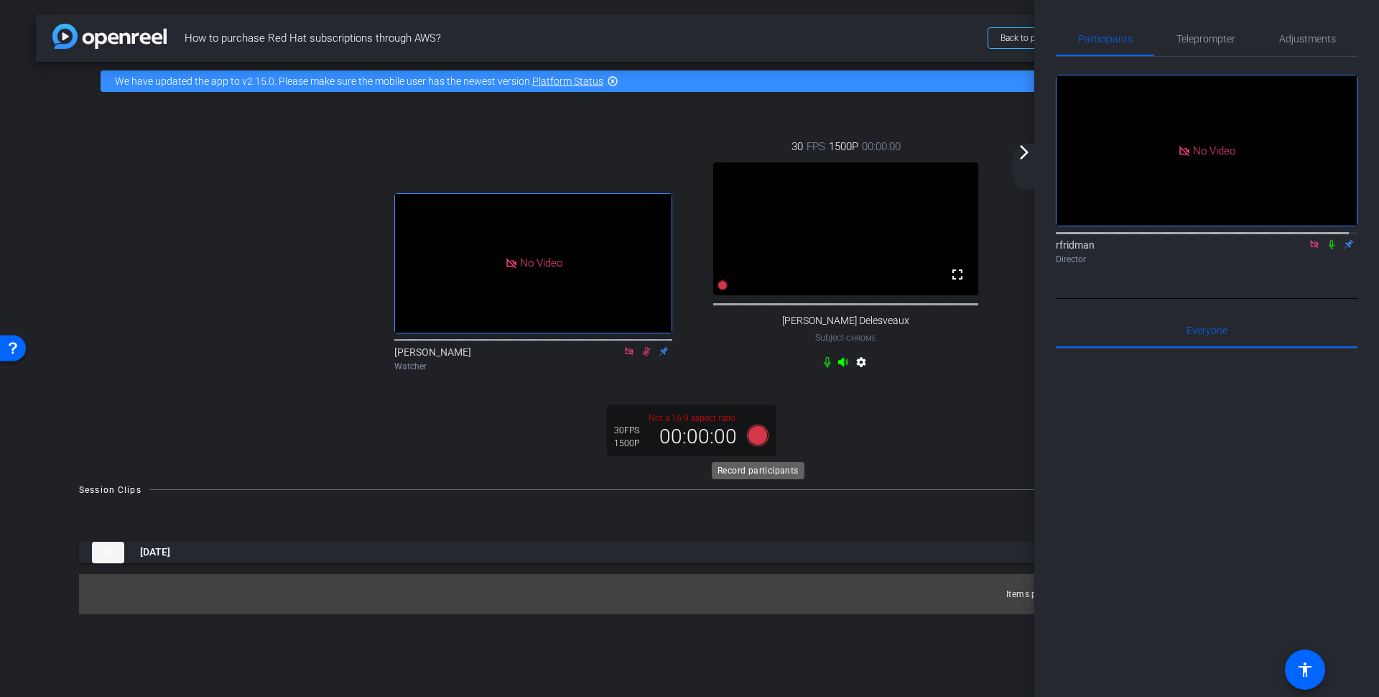
click at [755, 438] on icon at bounding box center [758, 435] width 22 height 22
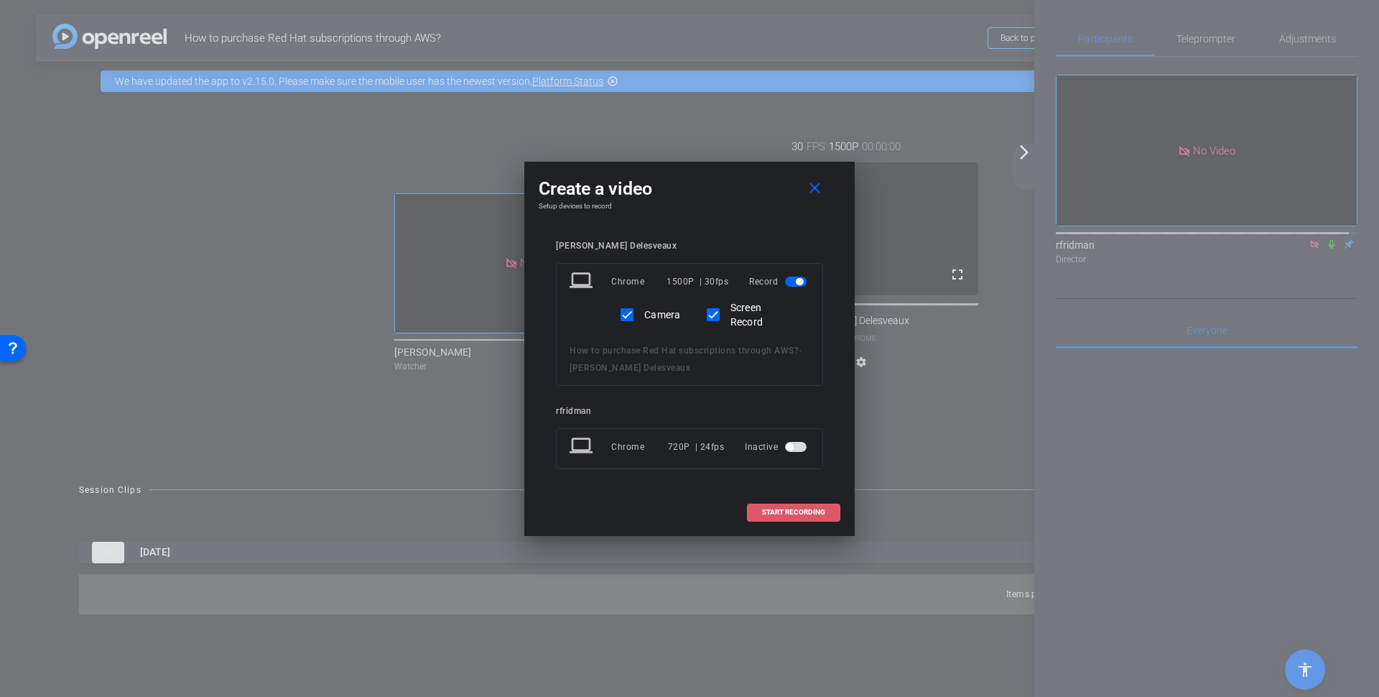
click at [784, 514] on span "START RECORDING" at bounding box center [793, 511] width 63 height 7
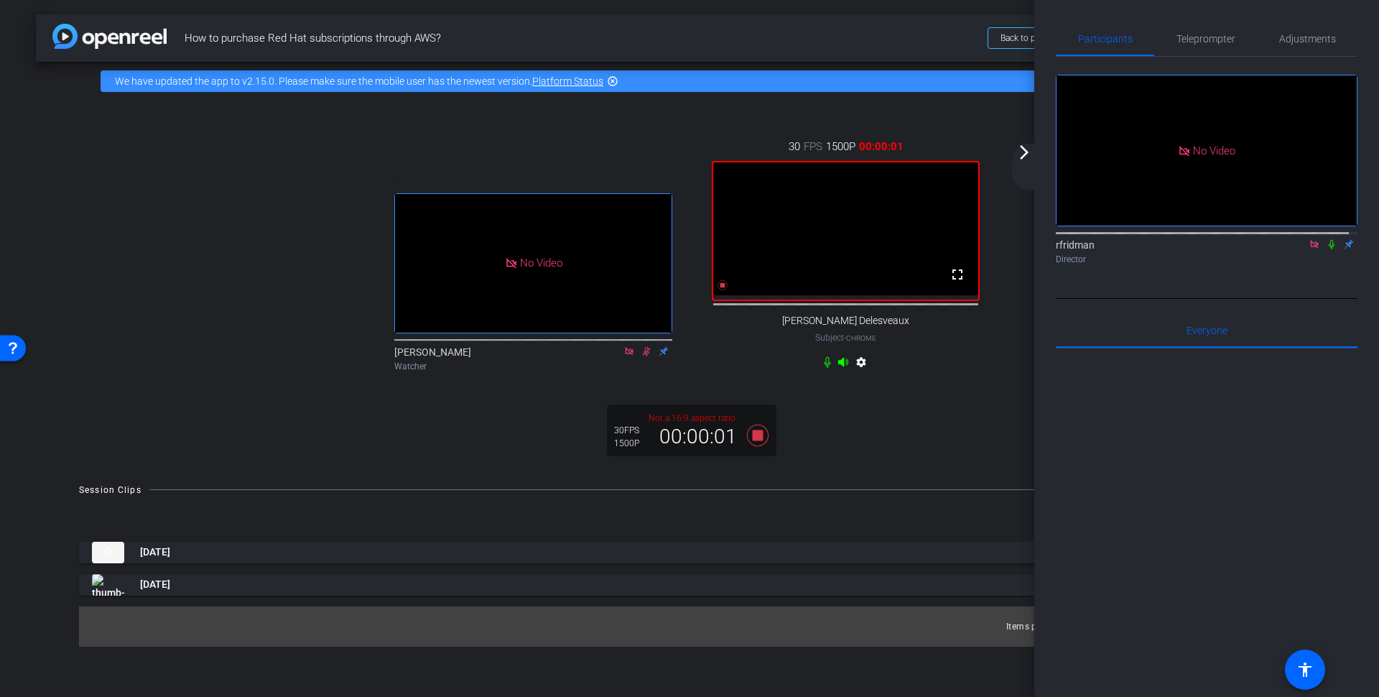
click at [1329, 249] on icon at bounding box center [1332, 244] width 6 height 9
click at [761, 436] on icon at bounding box center [757, 435] width 34 height 26
click at [1326, 249] on icon at bounding box center [1331, 244] width 11 height 10
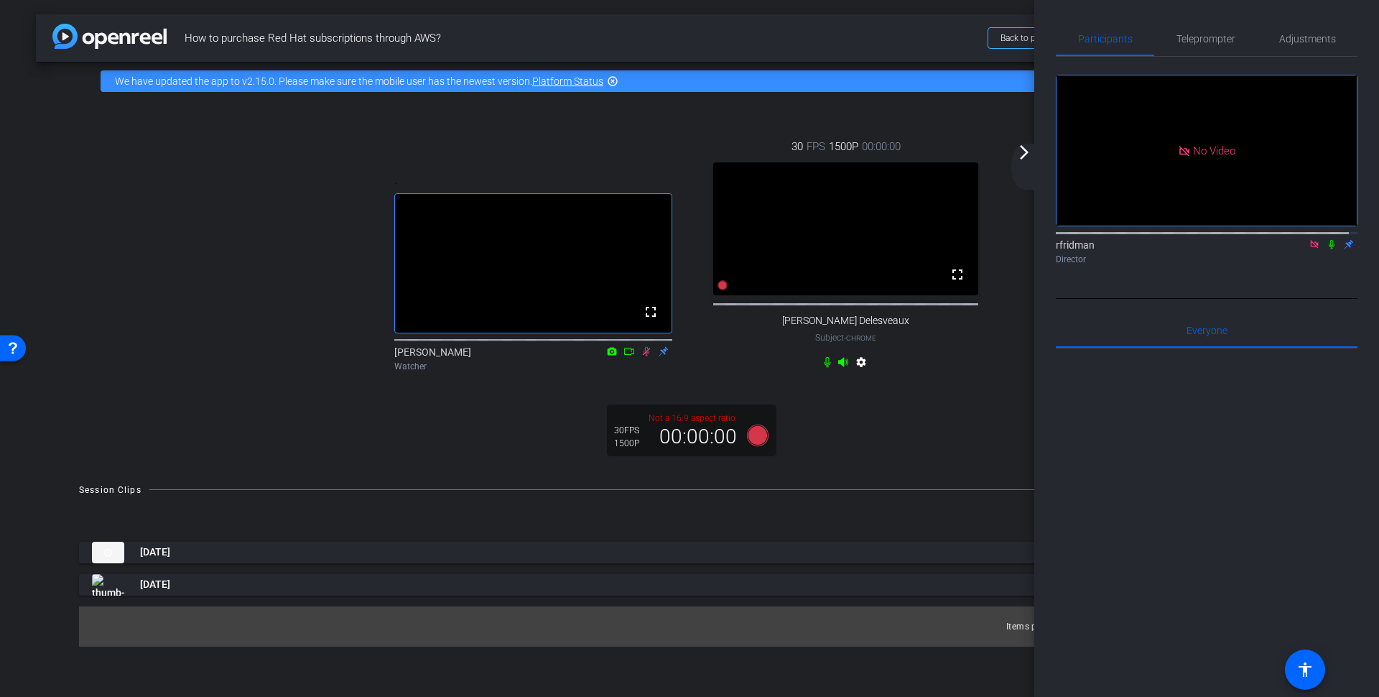
click at [1309, 249] on icon at bounding box center [1314, 244] width 11 height 10
click at [1016, 155] on mat-icon "arrow_forward_ios" at bounding box center [1024, 152] width 17 height 17
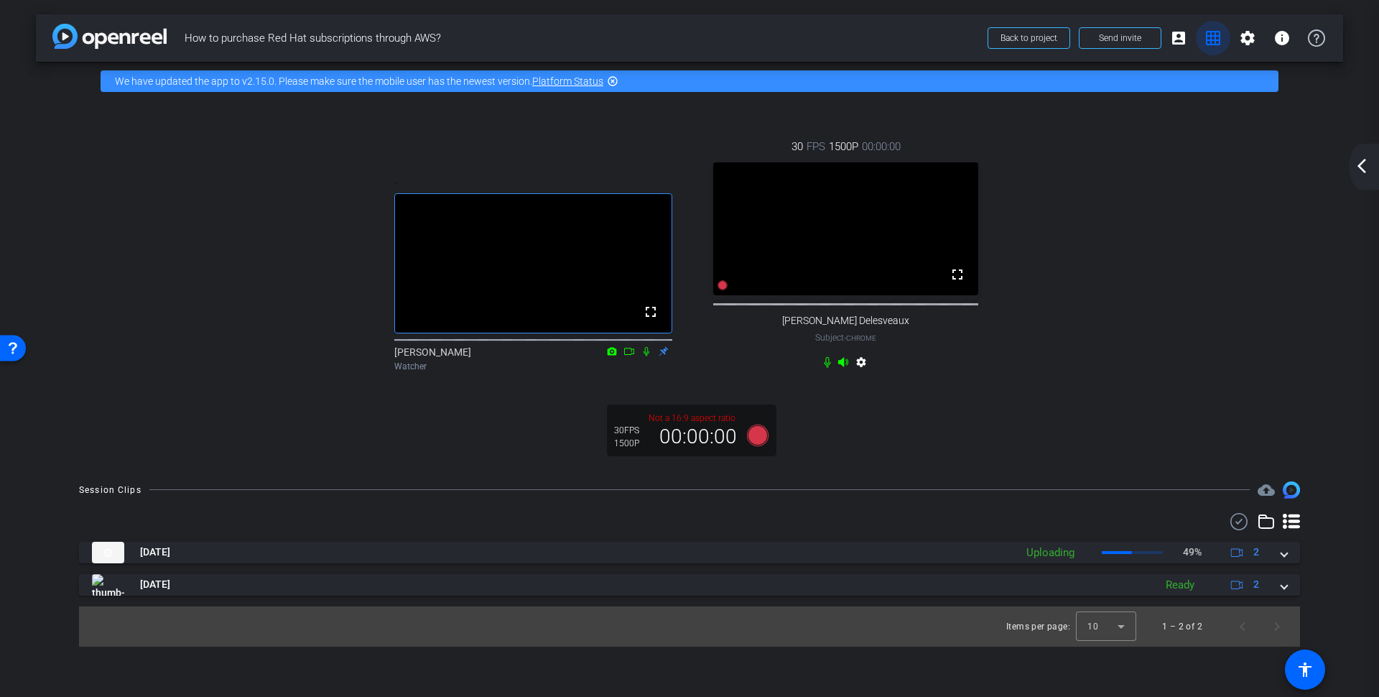
click at [1211, 32] on mat-icon "grid_on" at bounding box center [1212, 37] width 17 height 17
click at [860, 368] on mat-icon "settings" at bounding box center [861, 364] width 17 height 17
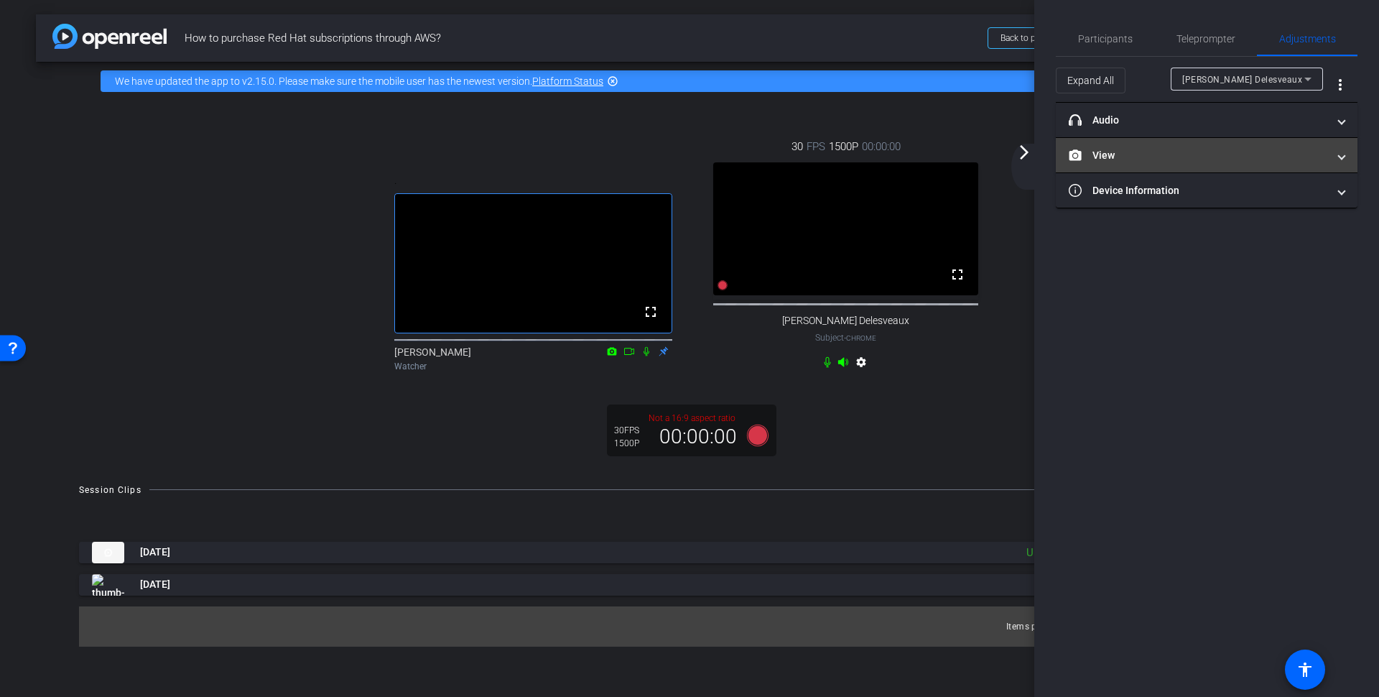
click at [1115, 148] on mat-panel-title "View" at bounding box center [1198, 155] width 259 height 15
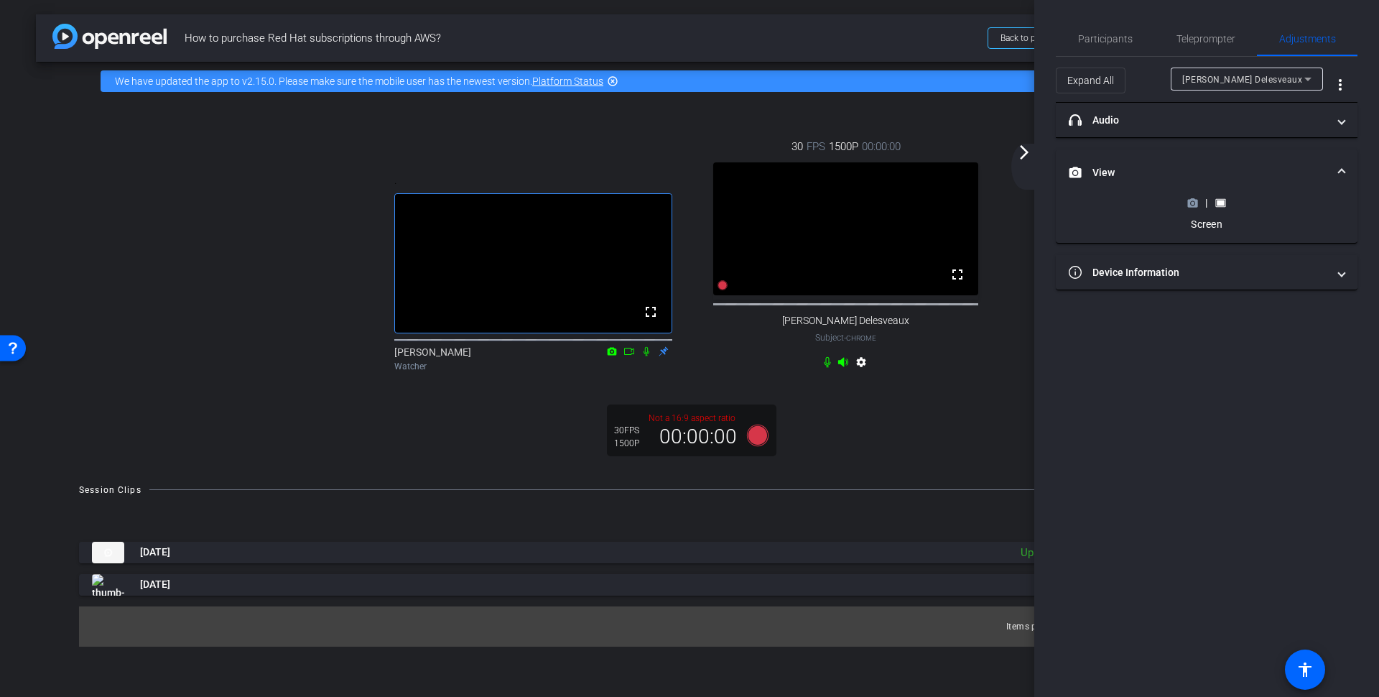
click at [1190, 199] on icon at bounding box center [1193, 203] width 10 height 8
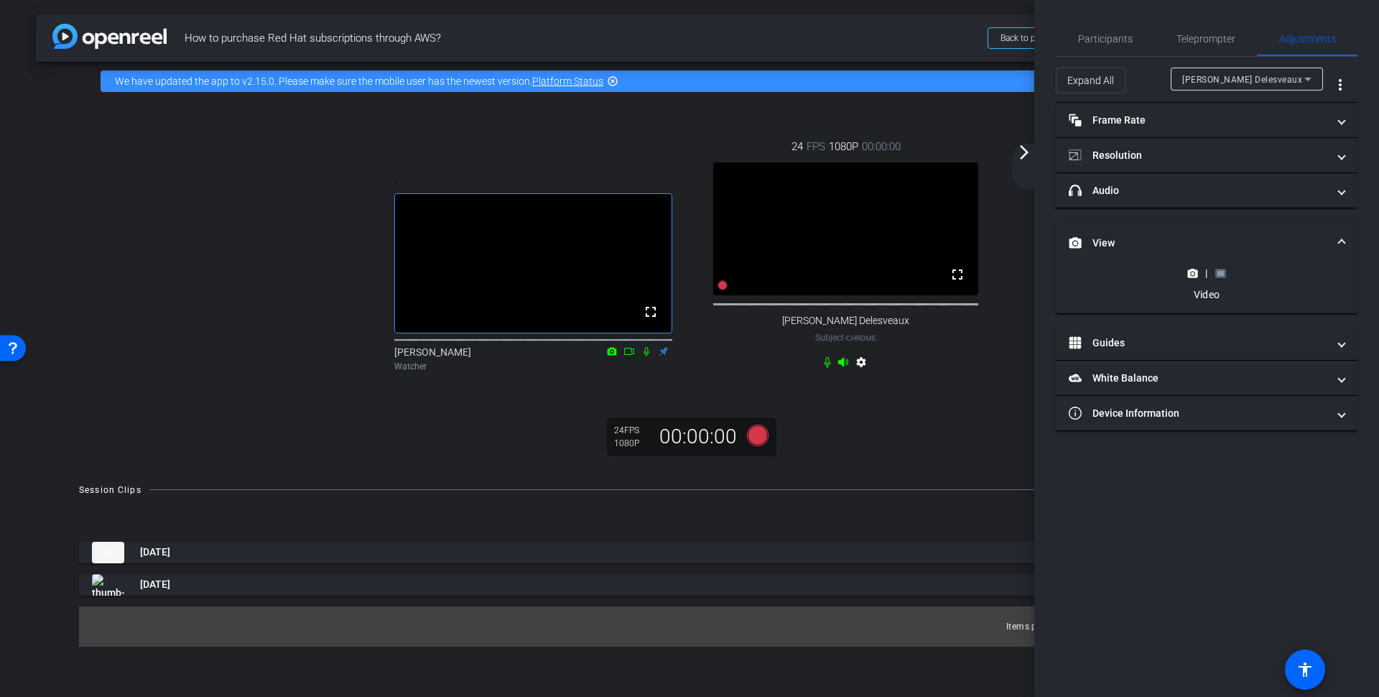
click at [1025, 145] on mat-icon "arrow_forward_ios" at bounding box center [1024, 152] width 17 height 17
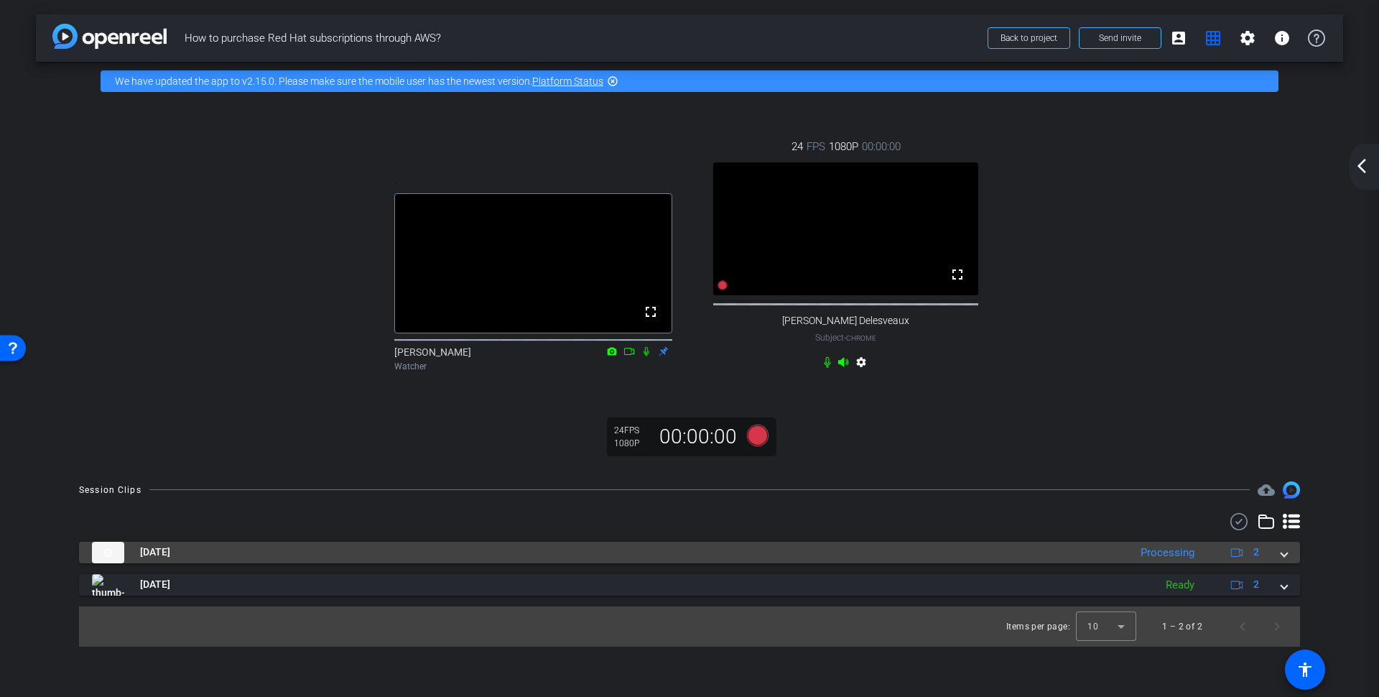
click at [1282, 559] on span at bounding box center [1284, 551] width 6 height 15
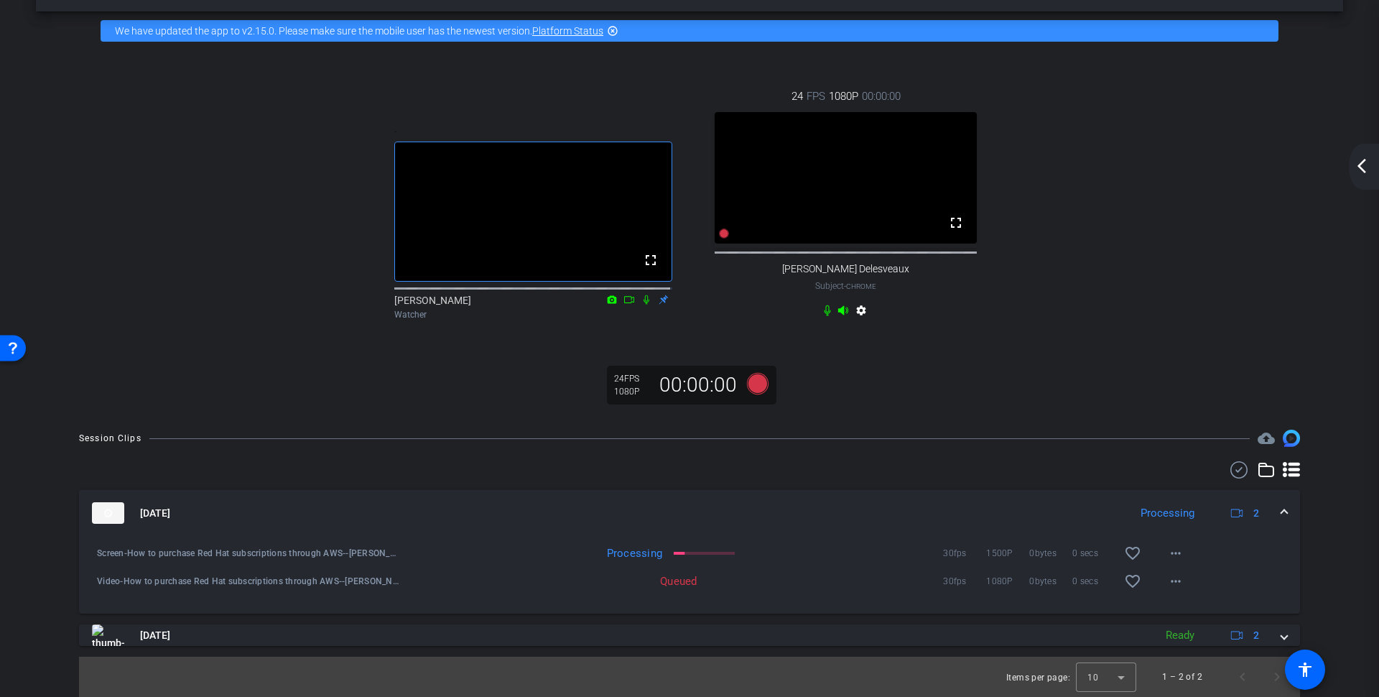
scroll to position [67, 0]
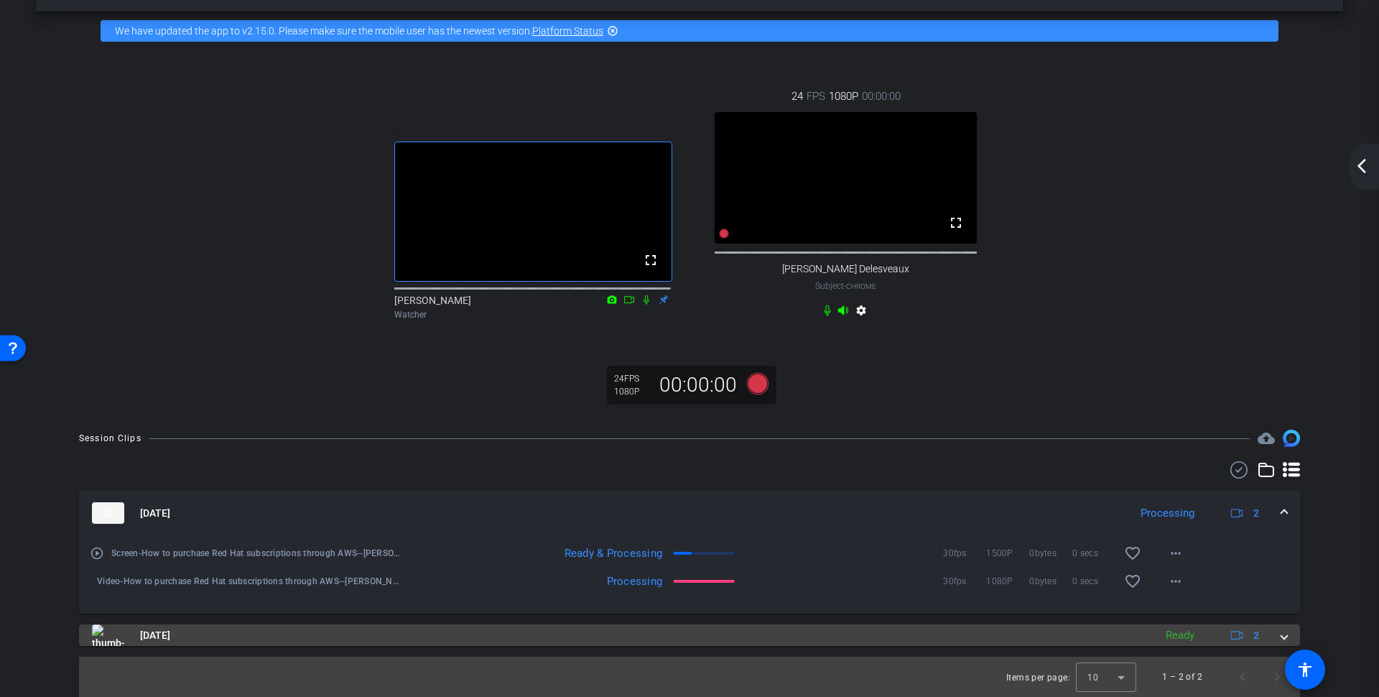
click at [1278, 633] on mat-expansion-panel-header "Oct 9, 2025 Ready 2" at bounding box center [689, 635] width 1221 height 22
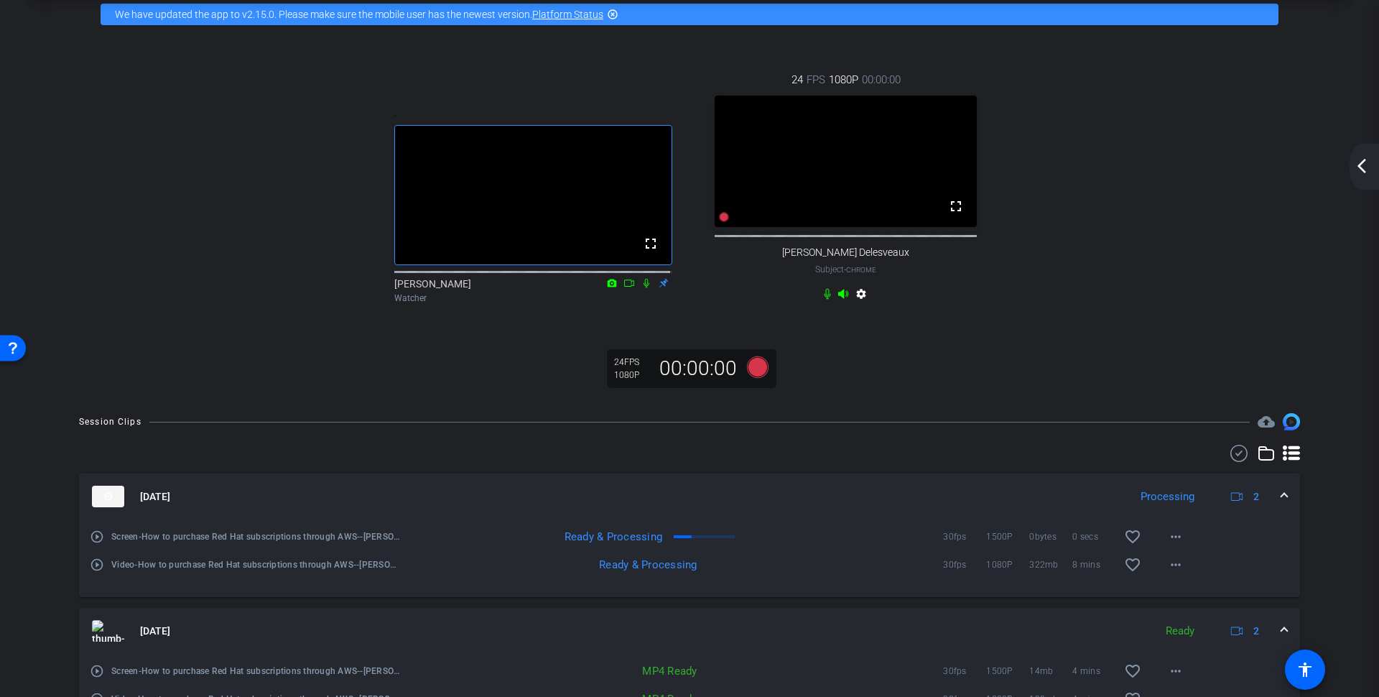
click at [1281, 638] on span at bounding box center [1284, 630] width 6 height 15
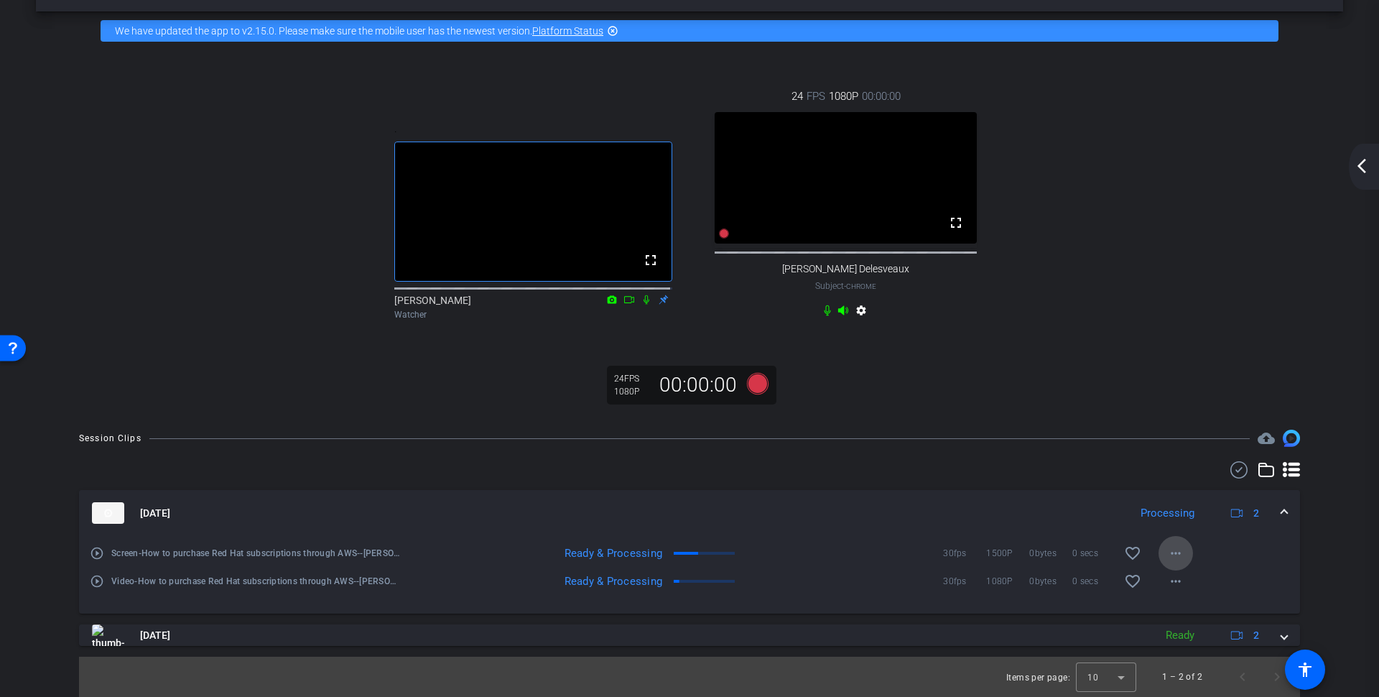
click at [1175, 547] on mat-icon "more_horiz" at bounding box center [1175, 552] width 17 height 17
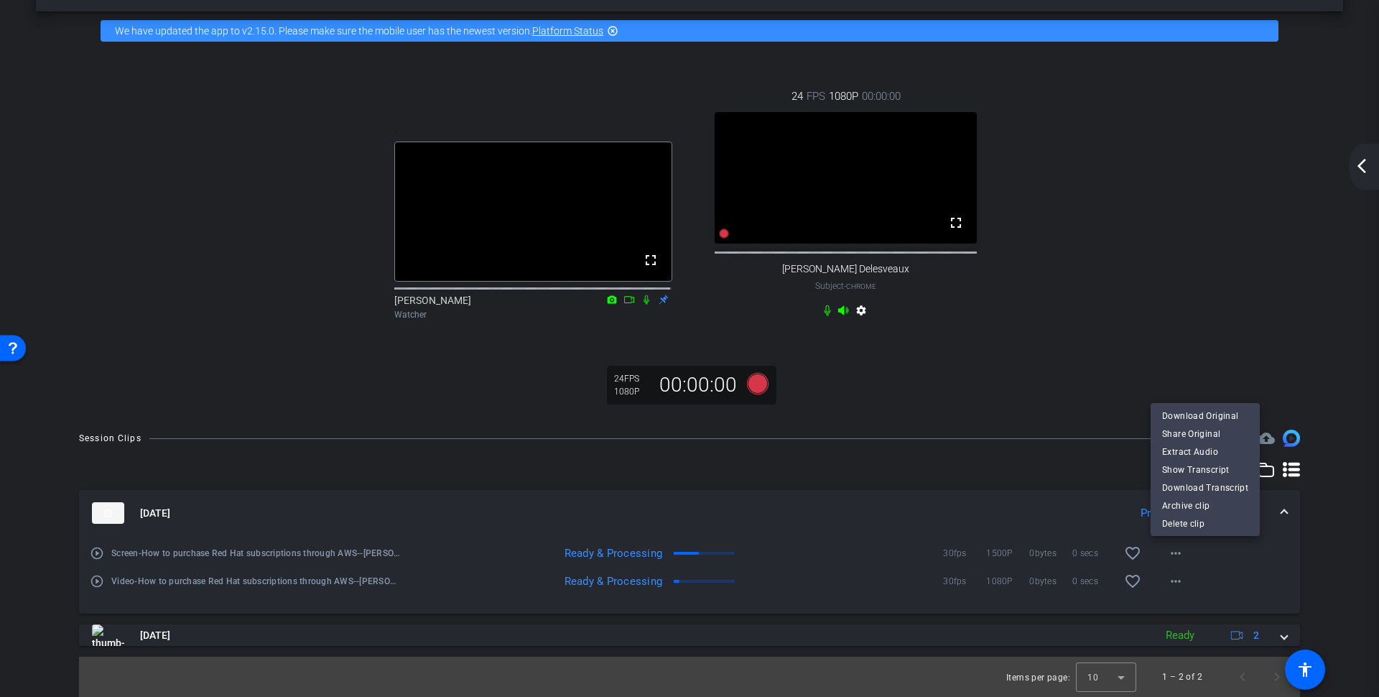
click at [1178, 319] on div at bounding box center [689, 348] width 1379 height 697
